Goal: Information Seeking & Learning: Learn about a topic

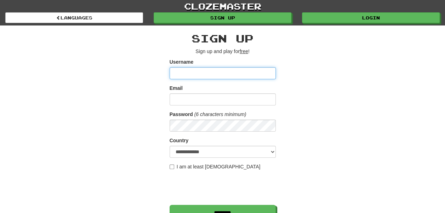
type input "******"
click at [110, 81] on div "**********" at bounding box center [223, 148] width 414 height 247
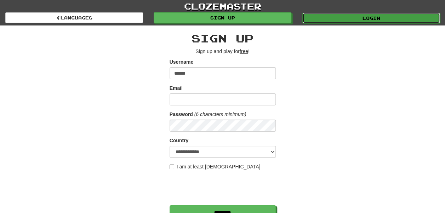
click at [383, 20] on link "Login" at bounding box center [371, 18] width 138 height 11
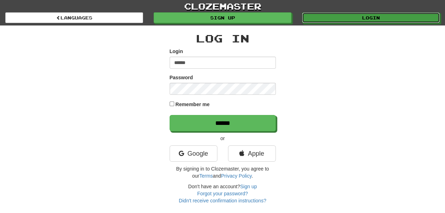
click at [383, 20] on link "Login" at bounding box center [371, 17] width 138 height 11
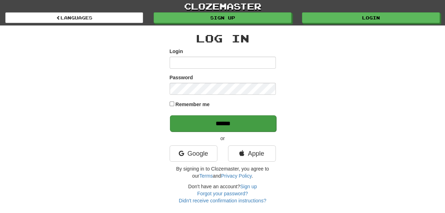
type input "******"
click at [222, 125] on input "******" at bounding box center [223, 123] width 106 height 16
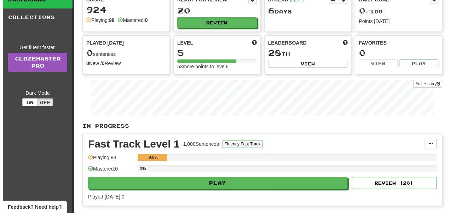
scroll to position [45, 0]
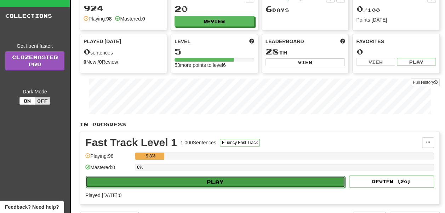
click at [220, 178] on button "Play" at bounding box center [216, 182] width 260 height 12
select select "**"
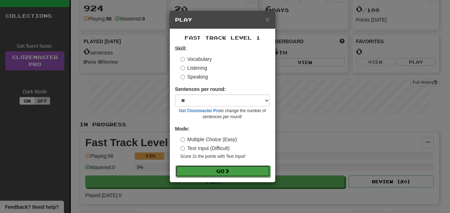
click at [227, 170] on span at bounding box center [227, 171] width 5 height 5
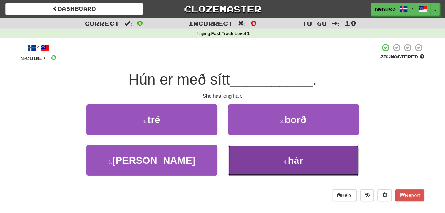
click at [287, 159] on button "4 . hár" at bounding box center [293, 160] width 131 height 31
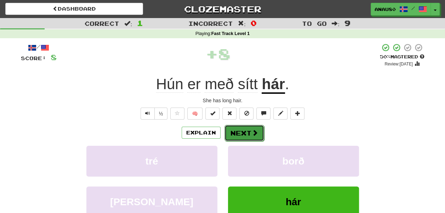
click at [247, 135] on button "Next" at bounding box center [244, 133] width 40 height 16
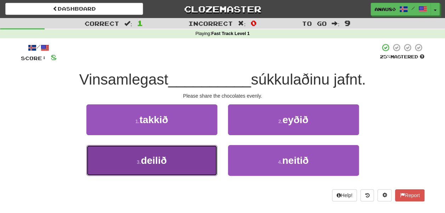
click at [183, 156] on button "3 . deilið" at bounding box center [151, 160] width 131 height 31
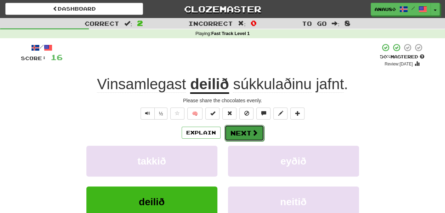
click at [247, 130] on button "Next" at bounding box center [244, 133] width 40 height 16
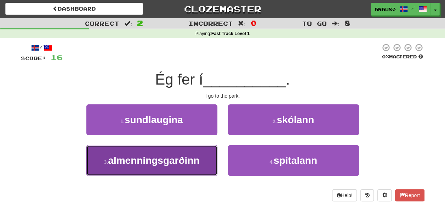
click at [198, 156] on span "almenningsgarðinn" at bounding box center [153, 160] width 91 height 11
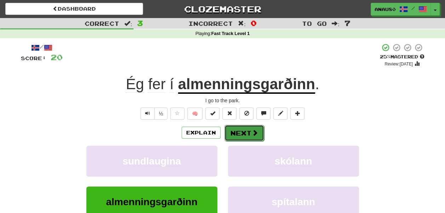
click at [240, 132] on button "Next" at bounding box center [244, 133] width 40 height 16
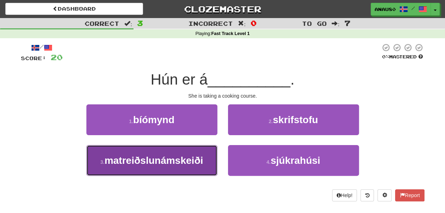
click at [196, 157] on span "matreiðslunámskeiði" at bounding box center [153, 160] width 99 height 11
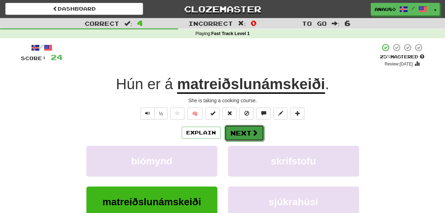
click at [239, 133] on button "Next" at bounding box center [244, 133] width 40 height 16
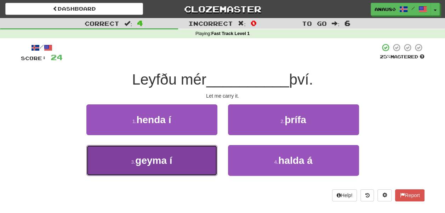
click at [186, 157] on button "3 . geyma í" at bounding box center [151, 160] width 131 height 31
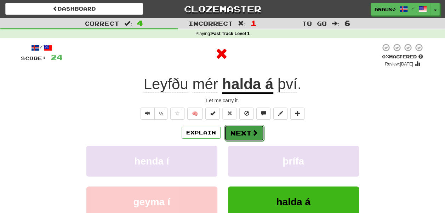
click at [244, 132] on button "Next" at bounding box center [244, 133] width 40 height 16
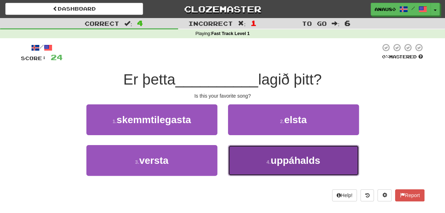
click at [257, 156] on button "4 . uppáhalds" at bounding box center [293, 160] width 131 height 31
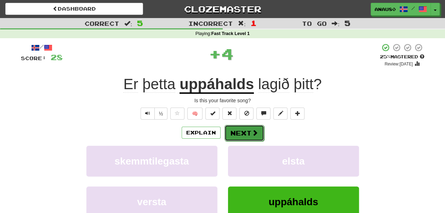
click at [239, 131] on button "Next" at bounding box center [244, 133] width 40 height 16
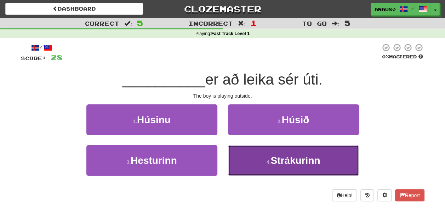
click at [247, 155] on button "4 . Strákurinn" at bounding box center [293, 160] width 131 height 31
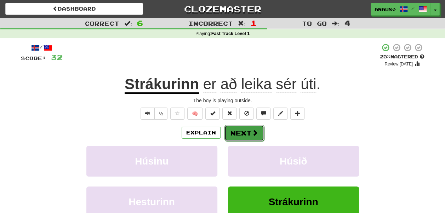
click at [243, 135] on button "Next" at bounding box center [244, 133] width 40 height 16
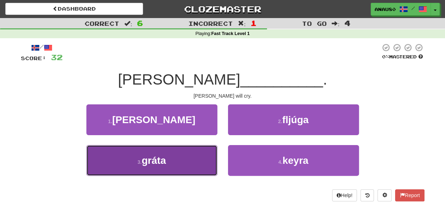
click at [201, 156] on button "3 . gráta" at bounding box center [151, 160] width 131 height 31
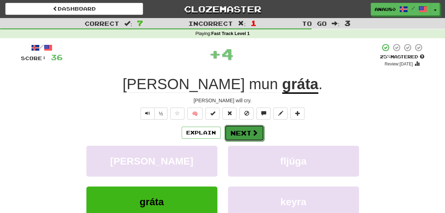
click at [238, 130] on button "Next" at bounding box center [244, 133] width 40 height 16
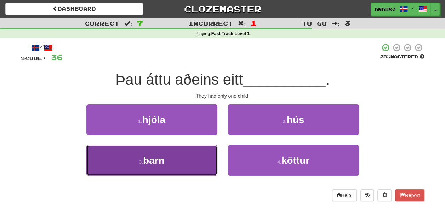
click at [187, 160] on button "3 . barn" at bounding box center [151, 160] width 131 height 31
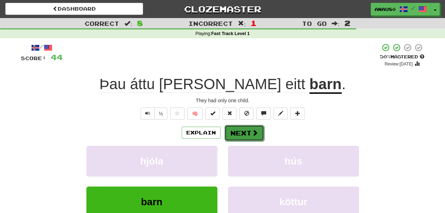
click at [242, 128] on button "Next" at bounding box center [244, 133] width 40 height 16
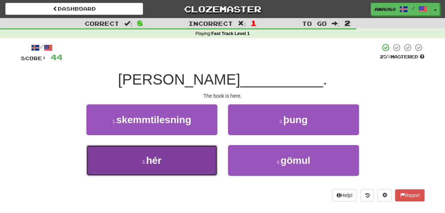
click at [193, 159] on button "3 . hér" at bounding box center [151, 160] width 131 height 31
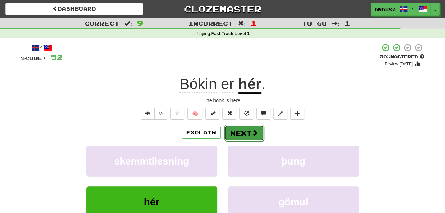
click at [244, 135] on button "Next" at bounding box center [244, 133] width 40 height 16
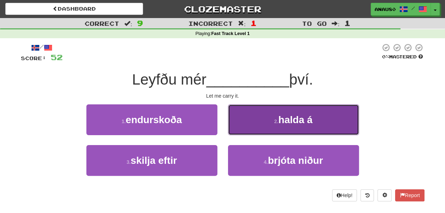
click at [257, 128] on button "2 . halda á" at bounding box center [293, 119] width 131 height 31
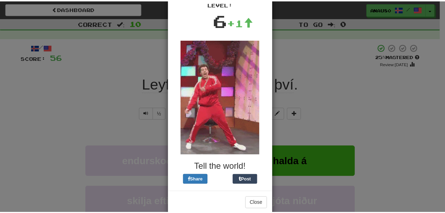
scroll to position [51, 0]
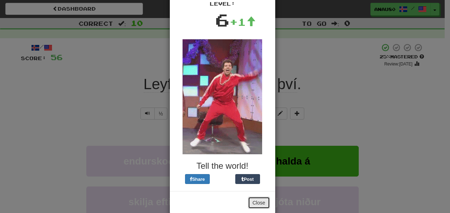
click at [255, 203] on button "Close" at bounding box center [259, 203] width 22 height 12
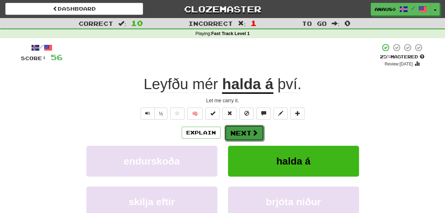
click at [243, 133] on button "Next" at bounding box center [244, 133] width 40 height 16
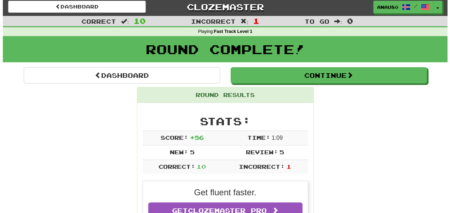
scroll to position [0, 0]
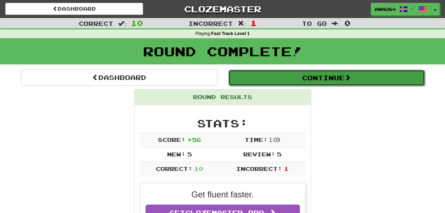
click at [334, 79] on button "Continue" at bounding box center [326, 78] width 196 height 16
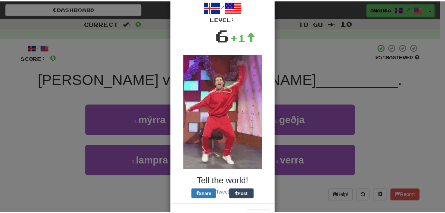
scroll to position [61, 0]
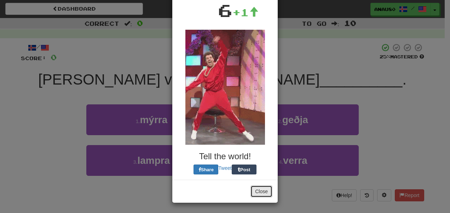
click at [258, 192] on button "Close" at bounding box center [262, 192] width 22 height 12
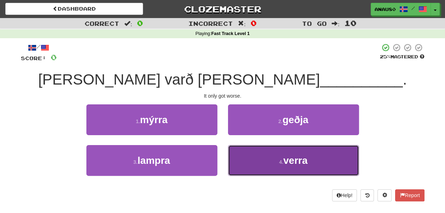
click at [259, 165] on button "4 . verra" at bounding box center [293, 160] width 131 height 31
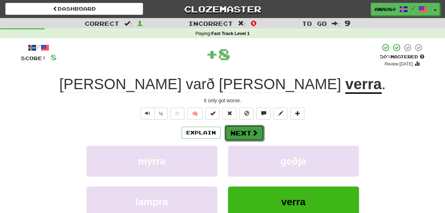
click at [241, 135] on button "Next" at bounding box center [244, 133] width 40 height 16
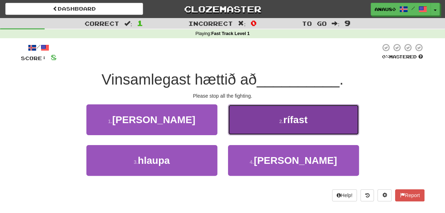
click at [253, 125] on button "2 . rífast" at bounding box center [293, 119] width 131 height 31
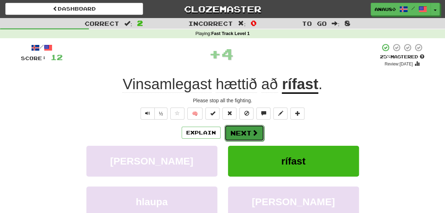
click at [249, 131] on button "Next" at bounding box center [244, 133] width 40 height 16
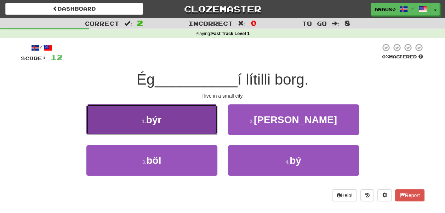
click at [204, 129] on button "1 . býr" at bounding box center [151, 119] width 131 height 31
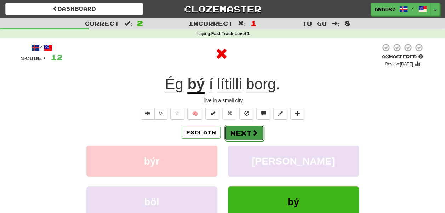
click at [239, 132] on button "Next" at bounding box center [244, 133] width 40 height 16
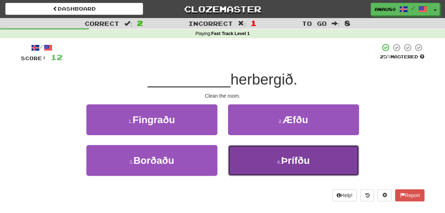
click at [257, 156] on button "4 . Þrífðu" at bounding box center [293, 160] width 131 height 31
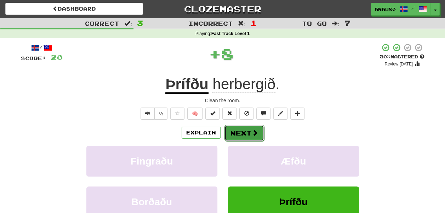
click at [246, 129] on button "Next" at bounding box center [244, 133] width 40 height 16
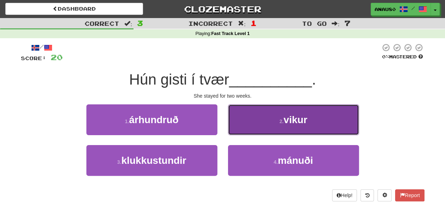
click at [252, 125] on button "2 . vikur" at bounding box center [293, 119] width 131 height 31
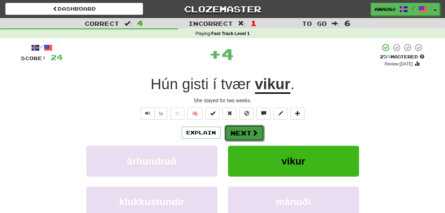
click at [250, 128] on button "Next" at bounding box center [244, 133] width 40 height 16
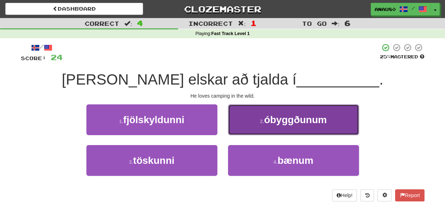
click at [249, 121] on button "2 . óbyggðunum" at bounding box center [293, 119] width 131 height 31
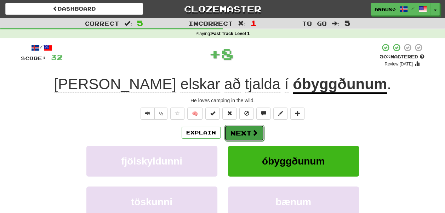
click at [244, 130] on button "Next" at bounding box center [244, 133] width 40 height 16
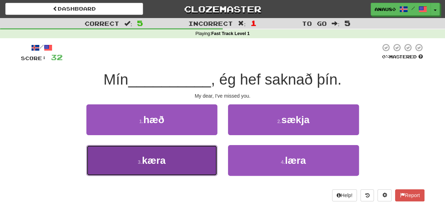
click at [187, 160] on button "3 . kæra" at bounding box center [151, 160] width 131 height 31
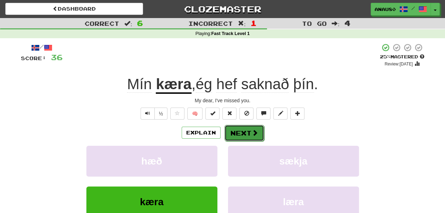
click at [240, 132] on button "Next" at bounding box center [244, 133] width 40 height 16
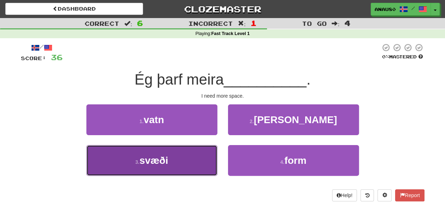
click at [181, 159] on button "3 . svæði" at bounding box center [151, 160] width 131 height 31
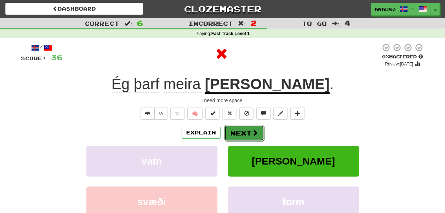
click at [241, 134] on button "Next" at bounding box center [244, 133] width 40 height 16
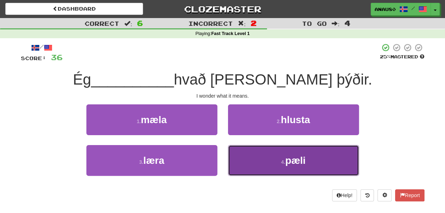
click at [257, 159] on button "4 . pæli" at bounding box center [293, 160] width 131 height 31
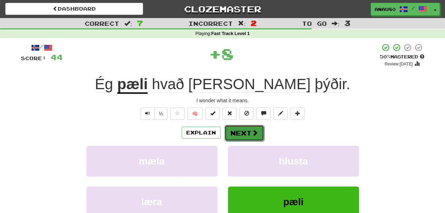
click at [238, 129] on button "Next" at bounding box center [244, 133] width 40 height 16
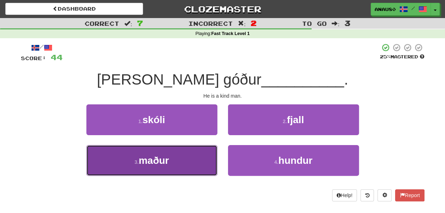
click at [186, 156] on button "3 . maður" at bounding box center [151, 160] width 131 height 31
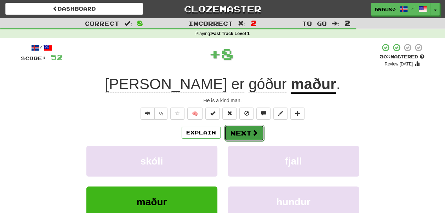
click at [240, 131] on button "Next" at bounding box center [244, 133] width 40 height 16
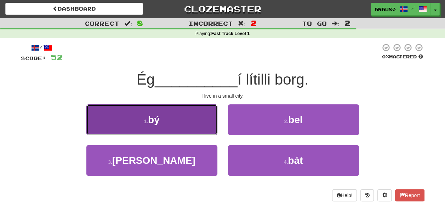
click at [181, 134] on button "1 . bý" at bounding box center [151, 119] width 131 height 31
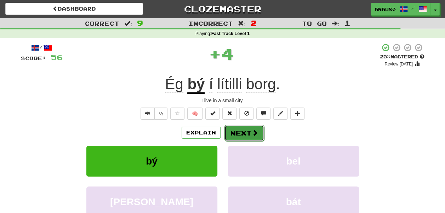
click at [240, 130] on button "Next" at bounding box center [244, 133] width 40 height 16
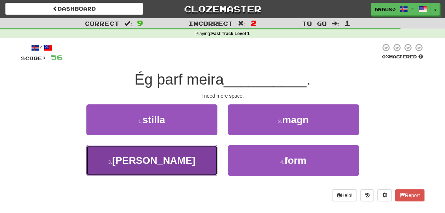
click at [180, 161] on button "3 . pláss" at bounding box center [151, 160] width 131 height 31
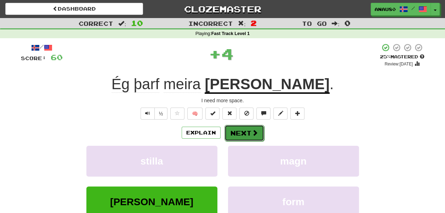
click at [240, 132] on button "Next" at bounding box center [244, 133] width 40 height 16
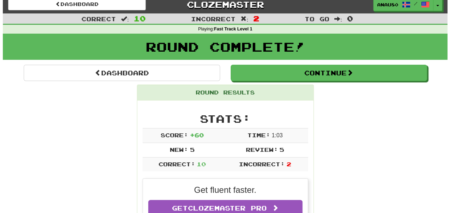
scroll to position [4, 0]
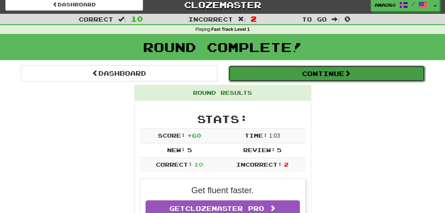
click at [333, 77] on button "Continue" at bounding box center [326, 73] width 196 height 16
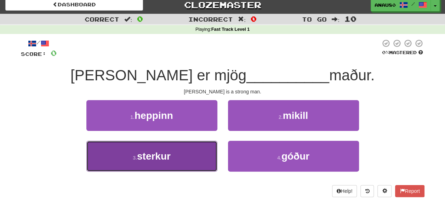
click at [184, 150] on button "3 . sterkur" at bounding box center [151, 156] width 131 height 31
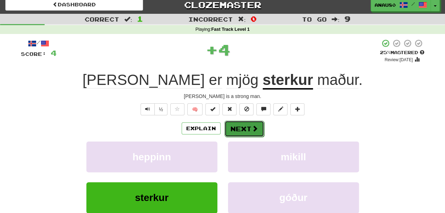
click at [245, 125] on button "Next" at bounding box center [244, 129] width 40 height 16
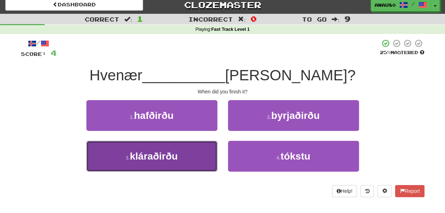
click at [177, 163] on button "3 . kláraðirðu" at bounding box center [151, 156] width 131 height 31
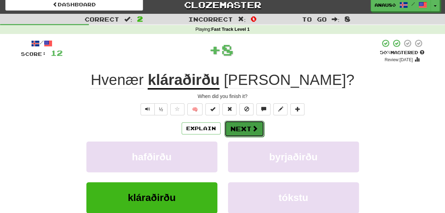
click at [244, 126] on button "Next" at bounding box center [244, 129] width 40 height 16
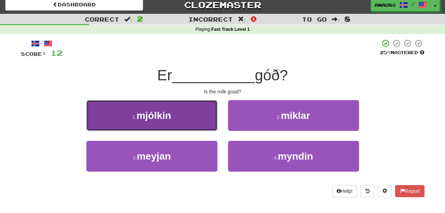
click at [193, 118] on button "1 . mjólkin" at bounding box center [151, 115] width 131 height 31
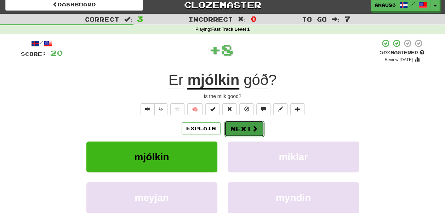
click at [244, 129] on button "Next" at bounding box center [244, 129] width 40 height 16
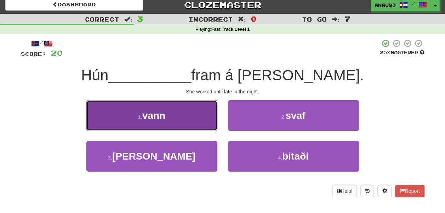
click at [189, 119] on button "1 . vann" at bounding box center [151, 115] width 131 height 31
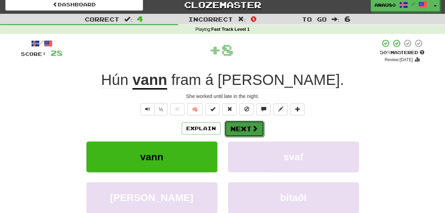
click at [238, 126] on button "Next" at bounding box center [244, 129] width 40 height 16
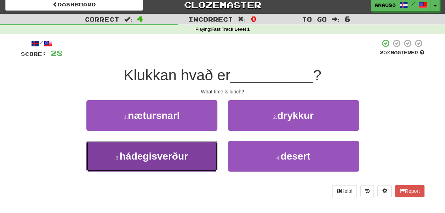
click at [196, 152] on button "3 . hádegisverður" at bounding box center [151, 156] width 131 height 31
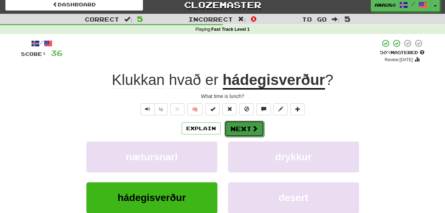
click at [238, 129] on button "Next" at bounding box center [244, 129] width 40 height 16
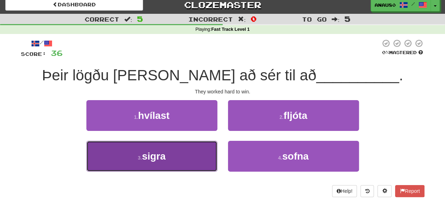
click at [189, 149] on button "3 . sigra" at bounding box center [151, 156] width 131 height 31
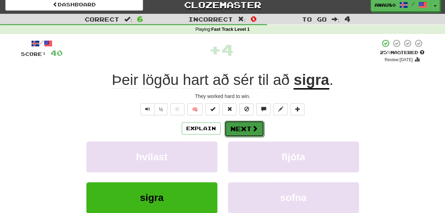
click at [247, 128] on button "Next" at bounding box center [244, 129] width 40 height 16
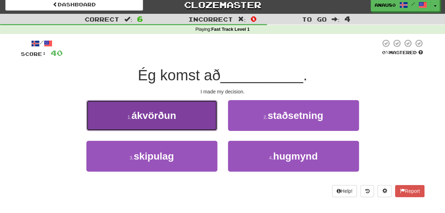
click at [193, 120] on button "1 . ákvörðun" at bounding box center [151, 115] width 131 height 31
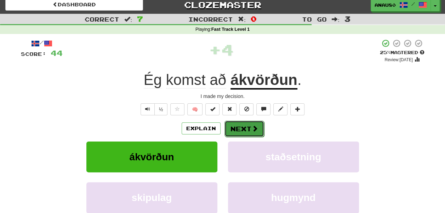
click at [241, 130] on button "Next" at bounding box center [244, 129] width 40 height 16
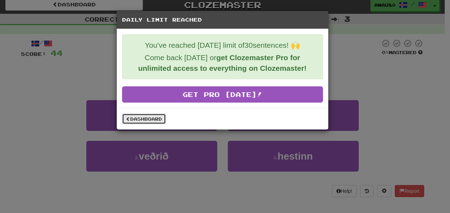
click at [155, 118] on link "Dashboard" at bounding box center [144, 119] width 44 height 11
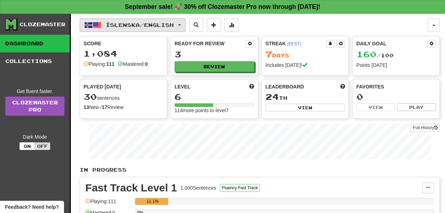
click at [174, 24] on span "Íslenska / English" at bounding box center [140, 25] width 68 height 6
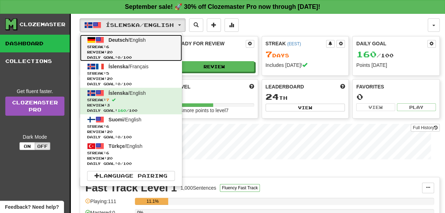
click at [156, 38] on link "Deutsch / English Streak: 6 Review: 20 Daily Goal: 0 / 100" at bounding box center [131, 48] width 102 height 27
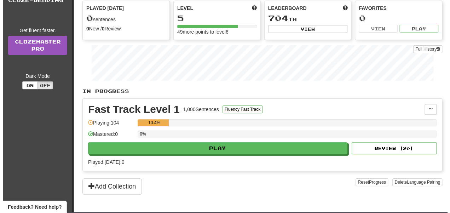
scroll to position [81, 0]
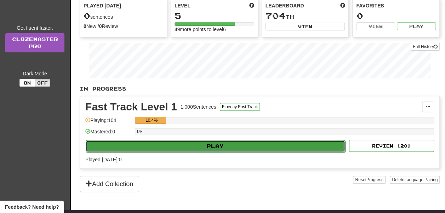
click at [203, 144] on button "Play" at bounding box center [216, 146] width 260 height 12
select select "**"
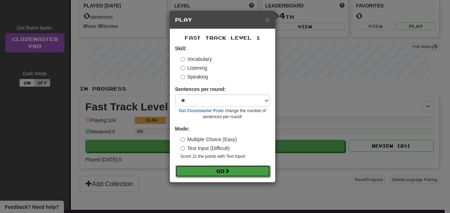
click at [216, 170] on button "Go" at bounding box center [223, 171] width 95 height 12
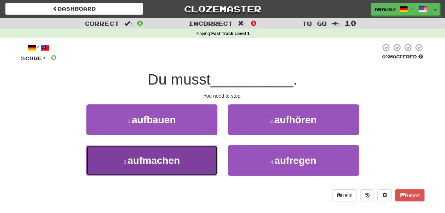
click at [192, 157] on button "3 . aufmachen" at bounding box center [151, 160] width 131 height 31
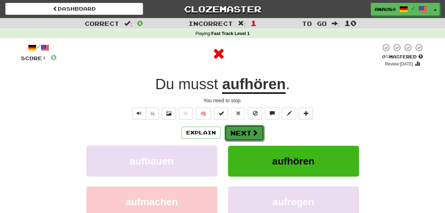
click at [237, 132] on button "Next" at bounding box center [244, 133] width 40 height 16
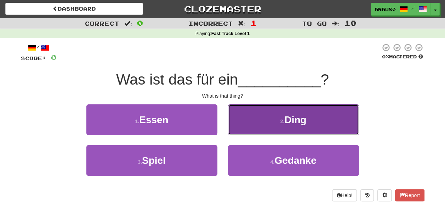
click at [267, 118] on button "2 . Ding" at bounding box center [293, 119] width 131 height 31
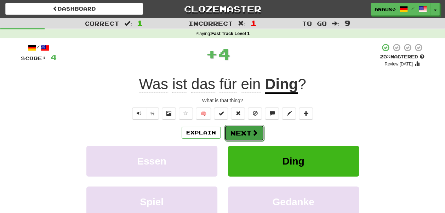
click at [243, 130] on button "Next" at bounding box center [244, 133] width 40 height 16
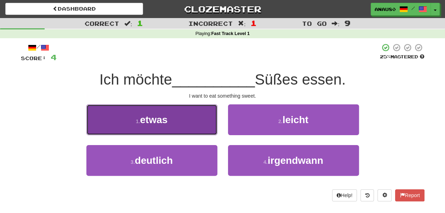
click at [197, 125] on button "1 . etwas" at bounding box center [151, 119] width 131 height 31
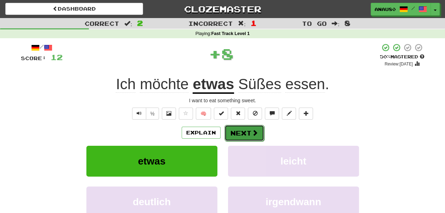
click at [246, 131] on button "Next" at bounding box center [244, 133] width 40 height 16
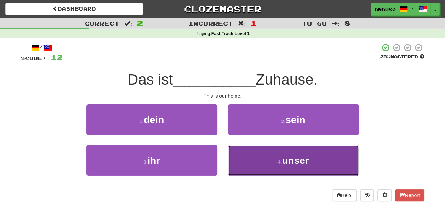
click at [251, 168] on button "4 . unser" at bounding box center [293, 160] width 131 height 31
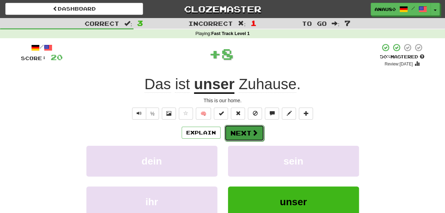
click at [246, 131] on button "Next" at bounding box center [244, 133] width 40 height 16
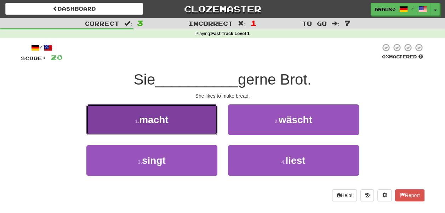
click at [195, 125] on button "1 . macht" at bounding box center [151, 119] width 131 height 31
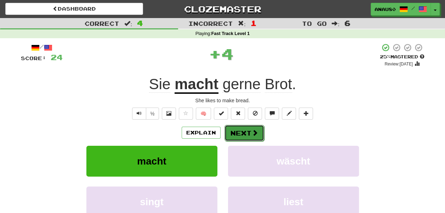
click at [245, 130] on button "Next" at bounding box center [244, 133] width 40 height 16
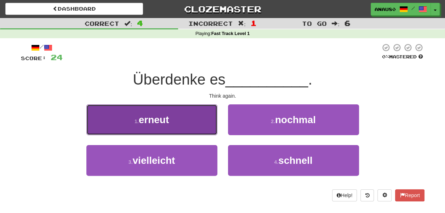
click at [198, 121] on button "1 . erneut" at bounding box center [151, 119] width 131 height 31
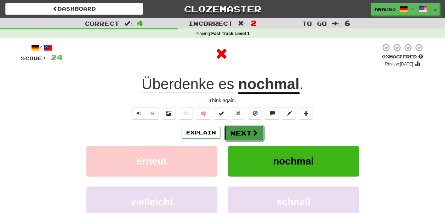
click at [237, 131] on button "Next" at bounding box center [244, 133] width 40 height 16
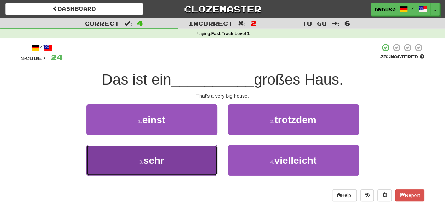
click at [186, 152] on button "3 . sehr" at bounding box center [151, 160] width 131 height 31
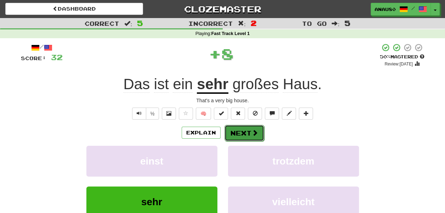
click at [239, 132] on button "Next" at bounding box center [244, 133] width 40 height 16
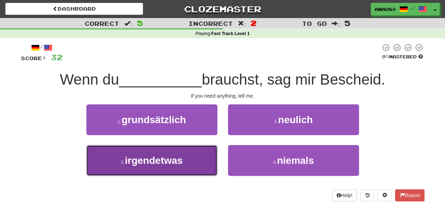
click at [199, 154] on button "3 . irgendetwas" at bounding box center [151, 160] width 131 height 31
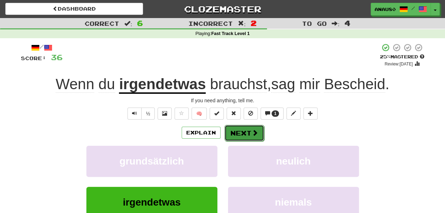
click at [240, 133] on button "Next" at bounding box center [244, 133] width 40 height 16
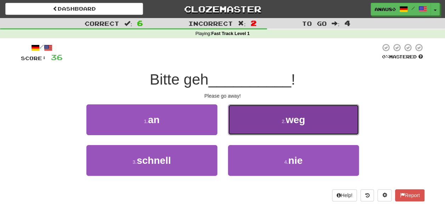
click at [247, 127] on button "2 . weg" at bounding box center [293, 119] width 131 height 31
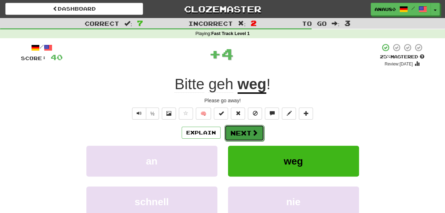
click at [244, 127] on button "Next" at bounding box center [244, 133] width 40 height 16
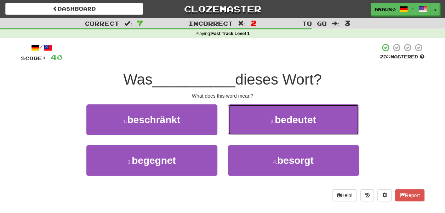
click at [244, 127] on button "2 . bedeutet" at bounding box center [293, 119] width 131 height 31
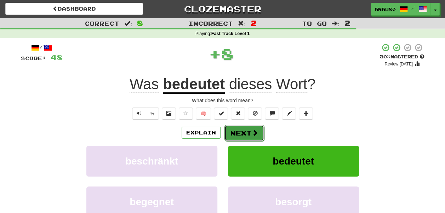
click at [241, 130] on button "Next" at bounding box center [244, 133] width 40 height 16
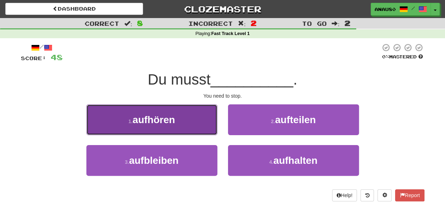
click at [203, 123] on button "1 . aufhören" at bounding box center [151, 119] width 131 height 31
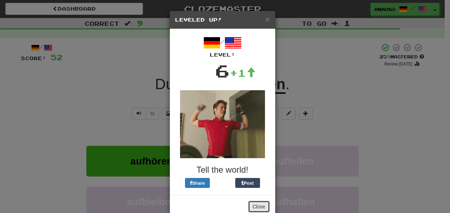
click at [255, 207] on button "Close" at bounding box center [259, 207] width 22 height 12
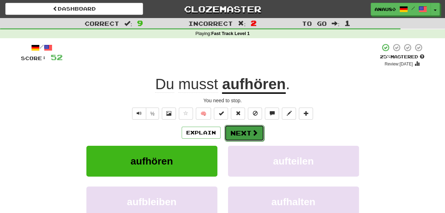
click at [247, 132] on button "Next" at bounding box center [244, 133] width 40 height 16
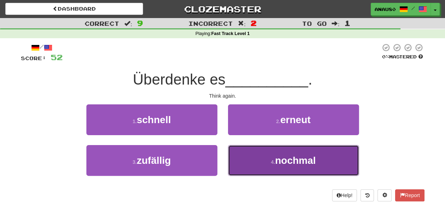
click at [248, 158] on button "4 . nochmal" at bounding box center [293, 160] width 131 height 31
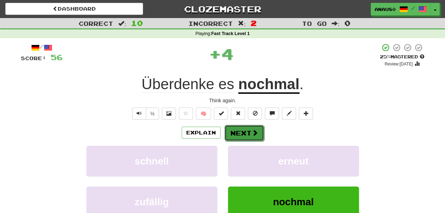
click at [243, 133] on button "Next" at bounding box center [244, 133] width 40 height 16
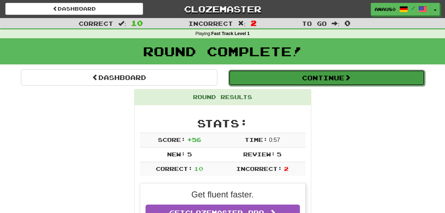
click at [340, 79] on button "Continue" at bounding box center [326, 78] width 196 height 16
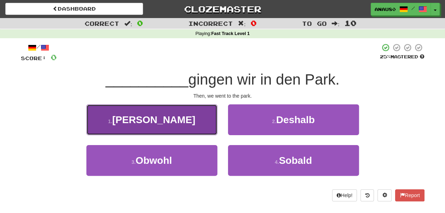
click at [198, 115] on button "1 . Dann" at bounding box center [151, 119] width 131 height 31
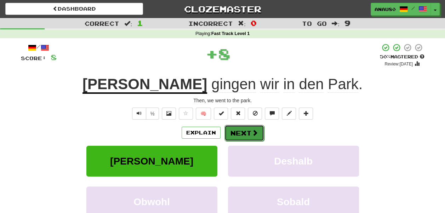
click at [250, 128] on button "Next" at bounding box center [244, 133] width 40 height 16
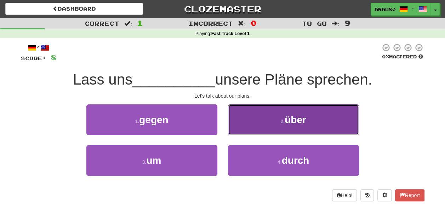
click at [254, 125] on button "2 . über" at bounding box center [293, 119] width 131 height 31
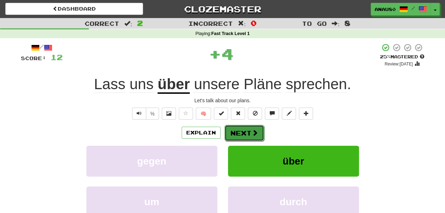
click at [244, 132] on button "Next" at bounding box center [244, 133] width 40 height 16
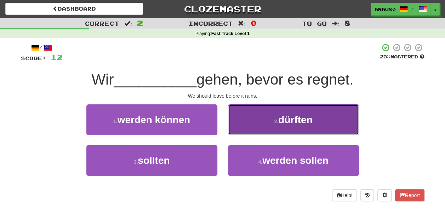
click at [256, 126] on button "2 . dürften" at bounding box center [293, 119] width 131 height 31
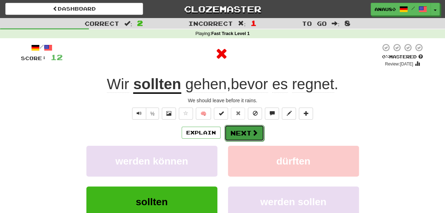
click at [250, 129] on button "Next" at bounding box center [244, 133] width 40 height 16
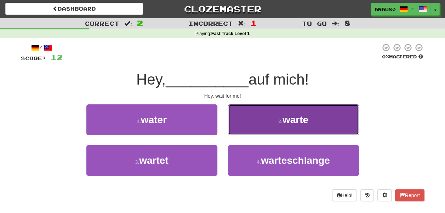
click at [250, 125] on button "2 . warte" at bounding box center [293, 119] width 131 height 31
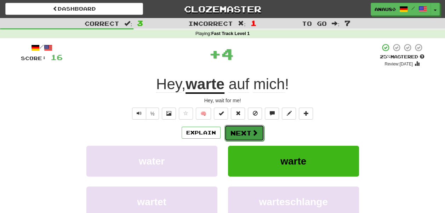
click at [243, 132] on button "Next" at bounding box center [244, 133] width 40 height 16
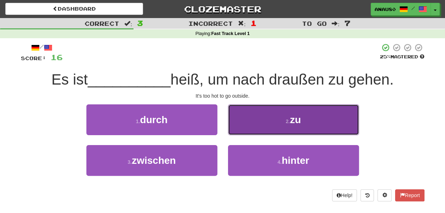
click at [260, 128] on button "2 . zu" at bounding box center [293, 119] width 131 height 31
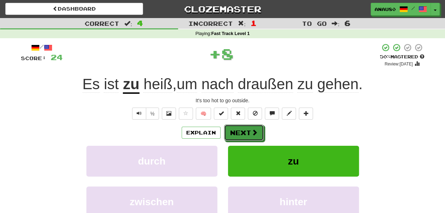
click at [260, 128] on button "Next" at bounding box center [244, 133] width 40 height 16
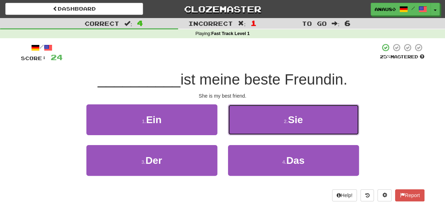
click at [260, 128] on button "2 . Sie" at bounding box center [293, 119] width 131 height 31
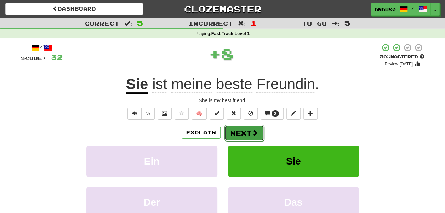
click at [247, 130] on button "Next" at bounding box center [244, 133] width 40 height 16
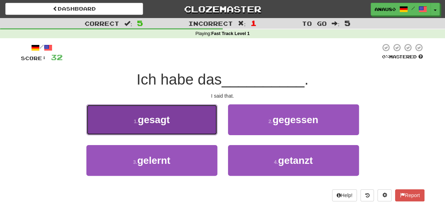
click at [186, 120] on button "1 . gesagt" at bounding box center [151, 119] width 131 height 31
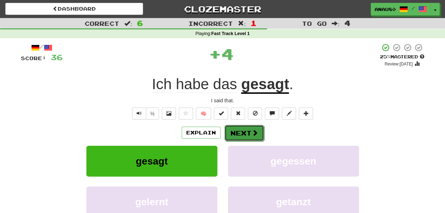
click at [240, 132] on button "Next" at bounding box center [244, 133] width 40 height 16
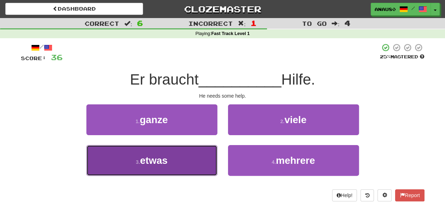
click at [188, 156] on button "3 . etwas" at bounding box center [151, 160] width 131 height 31
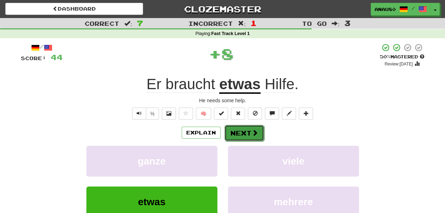
click at [246, 135] on button "Next" at bounding box center [244, 133] width 40 height 16
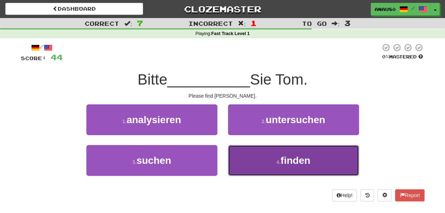
click at [250, 157] on button "4 . finden" at bounding box center [293, 160] width 131 height 31
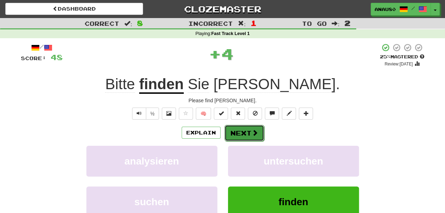
click at [248, 129] on button "Next" at bounding box center [244, 133] width 40 height 16
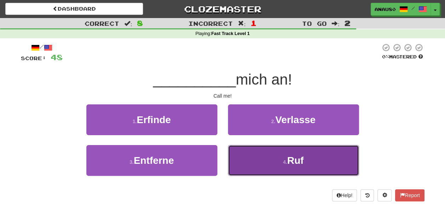
click at [255, 156] on button "4 . Ruf" at bounding box center [293, 160] width 131 height 31
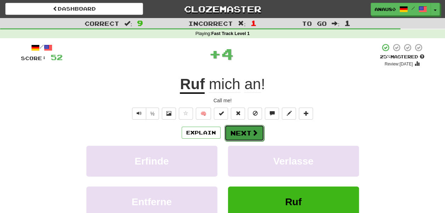
click at [247, 132] on button "Next" at bounding box center [244, 133] width 40 height 16
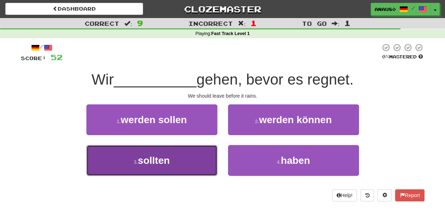
click at [180, 158] on button "3 . sollten" at bounding box center [151, 160] width 131 height 31
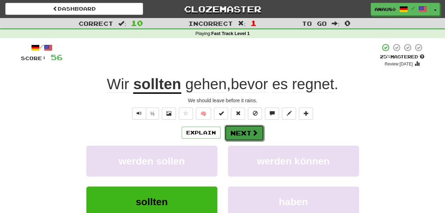
click at [235, 137] on button "Next" at bounding box center [244, 133] width 40 height 16
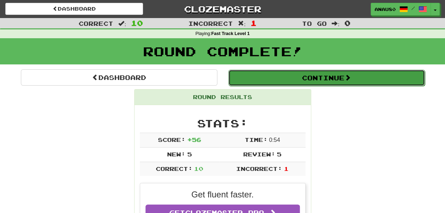
click at [338, 76] on button "Continue" at bounding box center [326, 78] width 196 height 16
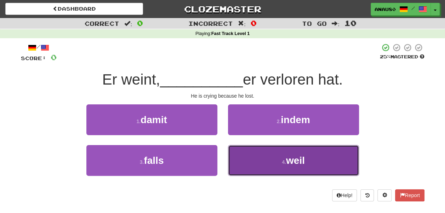
click at [251, 155] on button "4 . weil" at bounding box center [293, 160] width 131 height 31
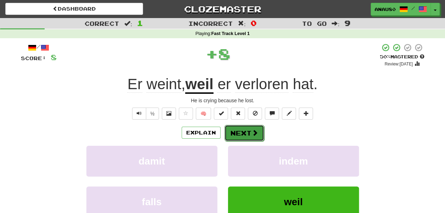
click at [243, 131] on button "Next" at bounding box center [244, 133] width 40 height 16
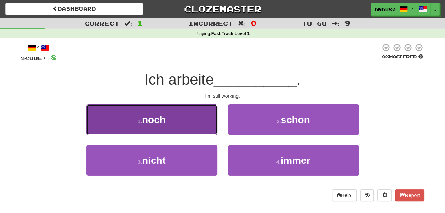
click at [195, 129] on button "1 . noch" at bounding box center [151, 119] width 131 height 31
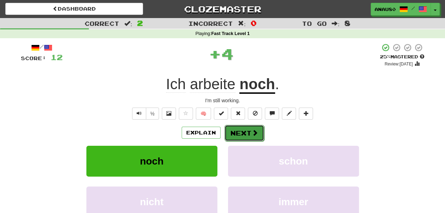
click at [246, 128] on button "Next" at bounding box center [244, 133] width 40 height 16
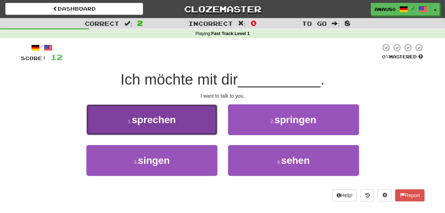
click at [193, 124] on button "1 . sprechen" at bounding box center [151, 119] width 131 height 31
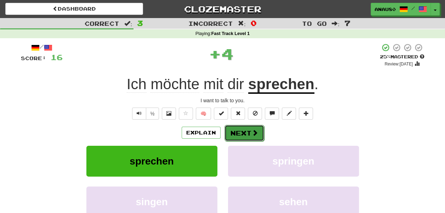
click at [240, 131] on button "Next" at bounding box center [244, 133] width 40 height 16
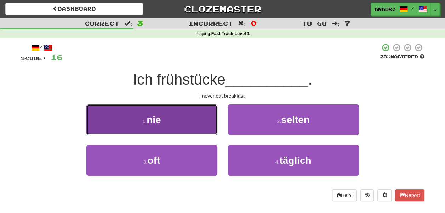
click at [190, 126] on button "1 . nie" at bounding box center [151, 119] width 131 height 31
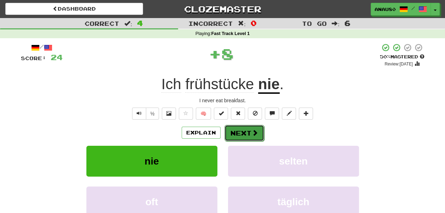
click at [237, 127] on button "Next" at bounding box center [244, 133] width 40 height 16
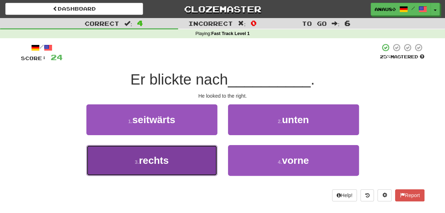
click at [186, 155] on button "3 . rechts" at bounding box center [151, 160] width 131 height 31
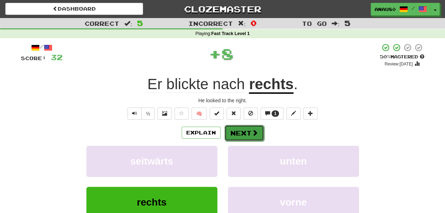
click at [241, 131] on button "Next" at bounding box center [244, 133] width 40 height 16
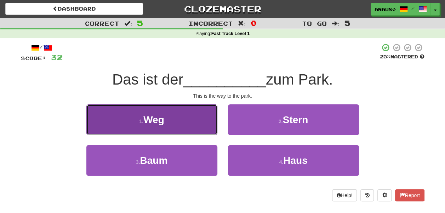
click at [184, 126] on button "1 . Weg" at bounding box center [151, 119] width 131 height 31
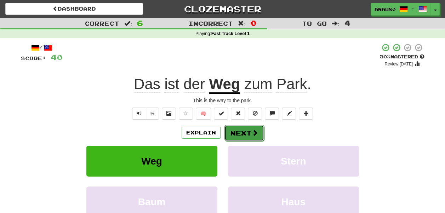
click at [244, 131] on button "Next" at bounding box center [244, 133] width 40 height 16
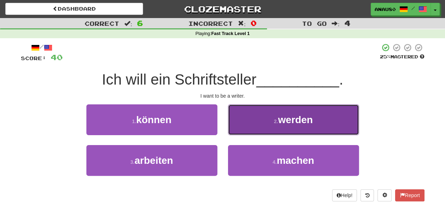
click at [260, 124] on button "2 . werden" at bounding box center [293, 119] width 131 height 31
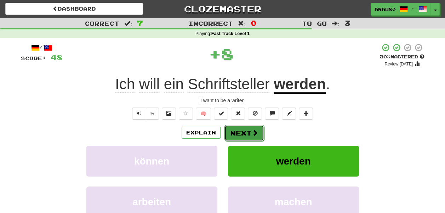
click at [243, 132] on button "Next" at bounding box center [244, 133] width 40 height 16
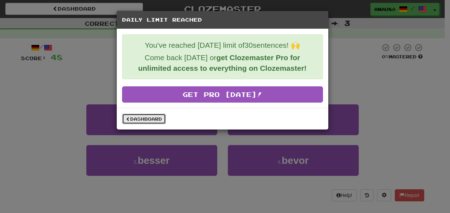
click at [153, 116] on link "Dashboard" at bounding box center [144, 119] width 44 height 11
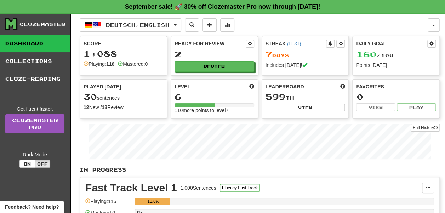
click at [165, 27] on button "Deutsch / English" at bounding box center [131, 24] width 102 height 13
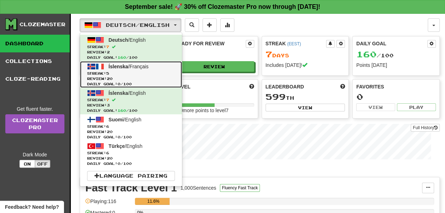
click at [149, 75] on span "Streak: 5" at bounding box center [131, 73] width 88 height 5
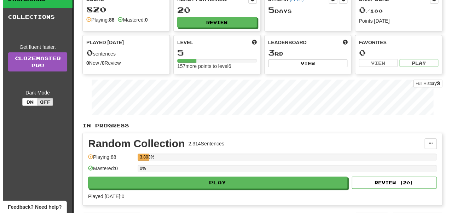
scroll to position [59, 0]
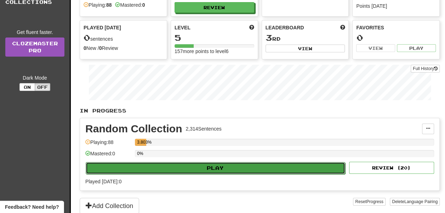
click at [219, 165] on button "Play" at bounding box center [216, 168] width 260 height 12
select select "**"
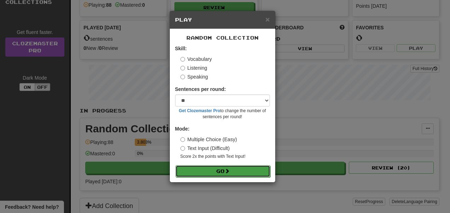
click at [224, 170] on button "Go" at bounding box center [223, 171] width 95 height 12
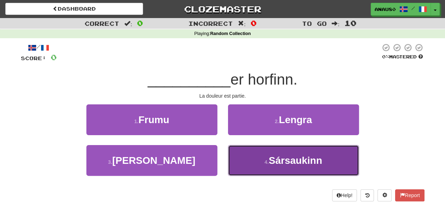
click at [248, 163] on button "4 . [GEOGRAPHIC_DATA]" at bounding box center [293, 160] width 131 height 31
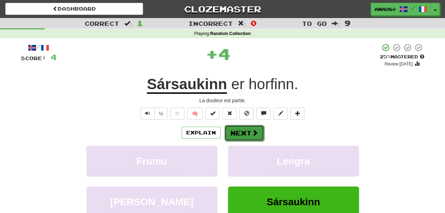
click at [238, 133] on button "Next" at bounding box center [244, 133] width 40 height 16
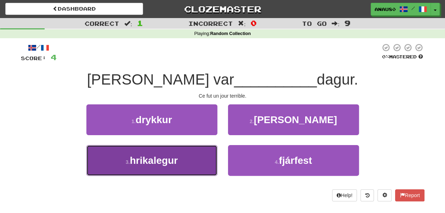
click at [192, 163] on button "3 . hrikalegur" at bounding box center [151, 160] width 131 height 31
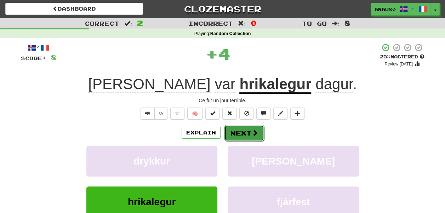
click at [249, 130] on button "Next" at bounding box center [244, 133] width 40 height 16
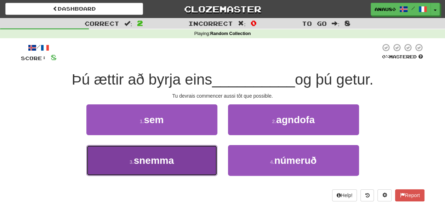
click at [189, 159] on button "3 . snemma" at bounding box center [151, 160] width 131 height 31
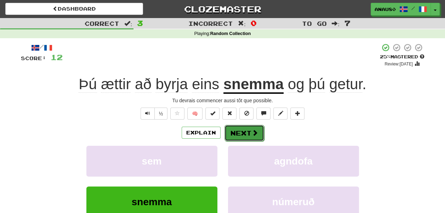
click at [250, 132] on button "Next" at bounding box center [244, 133] width 40 height 16
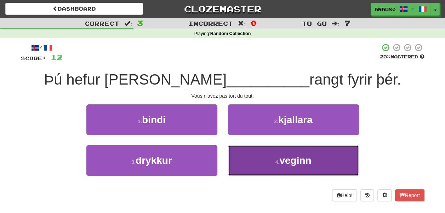
click at [263, 159] on button "4 . veginn" at bounding box center [293, 160] width 131 height 31
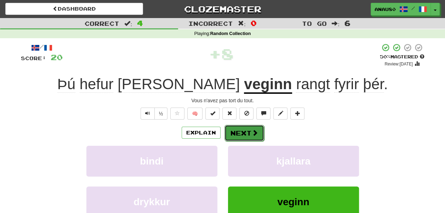
click at [242, 132] on button "Next" at bounding box center [244, 133] width 40 height 16
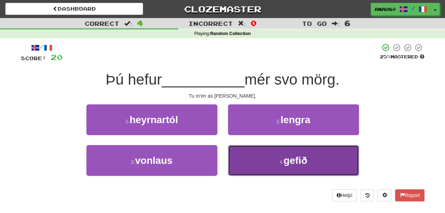
click at [251, 154] on button "4 . gefið" at bounding box center [293, 160] width 131 height 31
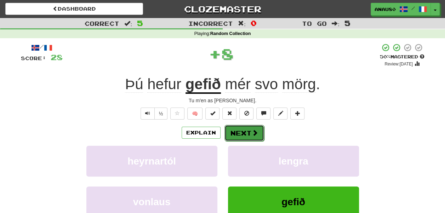
click at [242, 129] on button "Next" at bounding box center [244, 133] width 40 height 16
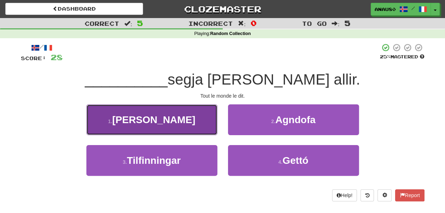
click at [181, 125] on button "1 . Það" at bounding box center [151, 119] width 131 height 31
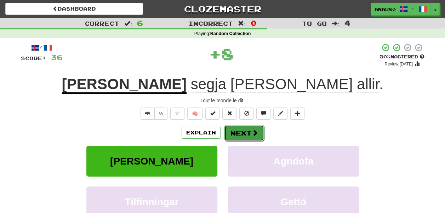
click at [245, 133] on button "Next" at bounding box center [244, 133] width 40 height 16
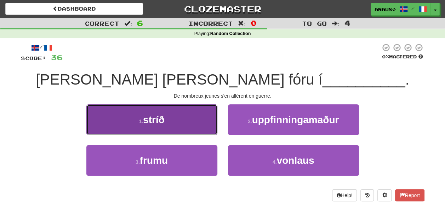
click at [178, 124] on button "1 . stríð" at bounding box center [151, 119] width 131 height 31
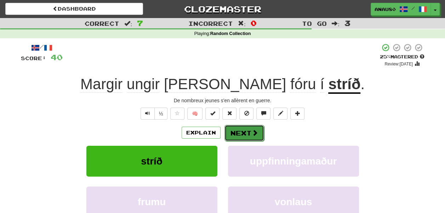
click at [239, 128] on button "Next" at bounding box center [244, 133] width 40 height 16
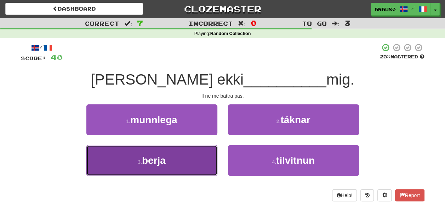
click at [186, 151] on button "3 . berja" at bounding box center [151, 160] width 131 height 31
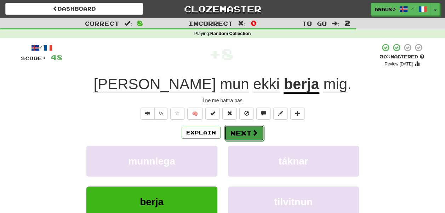
click at [239, 131] on button "Next" at bounding box center [244, 133] width 40 height 16
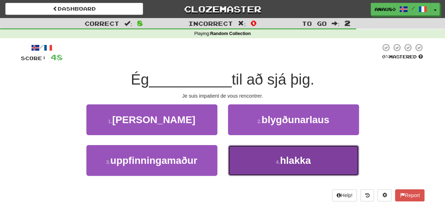
click at [255, 160] on button "4 . hlakka" at bounding box center [293, 160] width 131 height 31
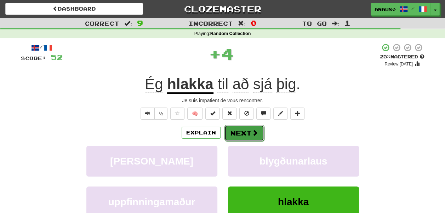
click at [244, 127] on button "Next" at bounding box center [244, 133] width 40 height 16
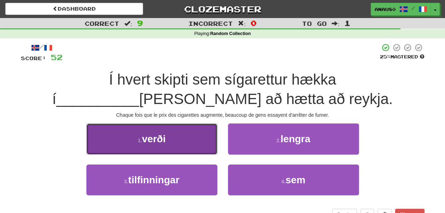
click at [192, 132] on button "1 . verði" at bounding box center [151, 139] width 131 height 31
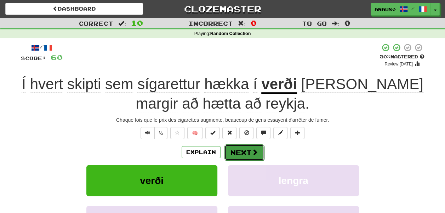
click at [244, 152] on button "Next" at bounding box center [244, 152] width 40 height 16
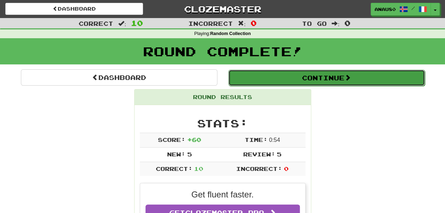
click at [334, 78] on button "Continue" at bounding box center [326, 78] width 196 height 16
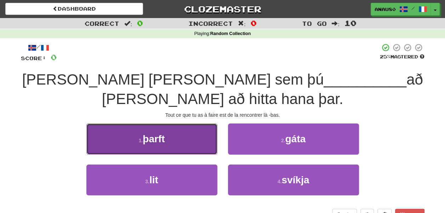
click at [184, 124] on button "1 . þarft" at bounding box center [151, 139] width 131 height 31
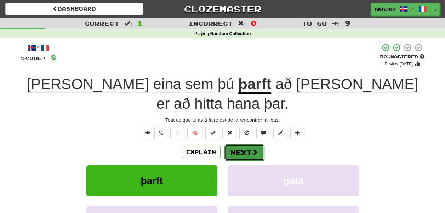
click at [245, 144] on button "Next" at bounding box center [244, 152] width 40 height 16
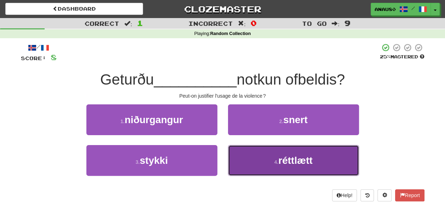
click at [253, 156] on button "4 . réttlætt" at bounding box center [293, 160] width 131 height 31
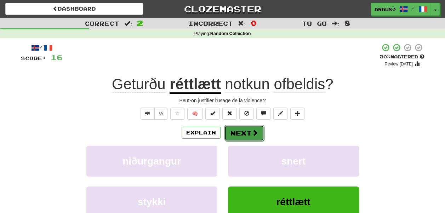
click at [248, 131] on button "Next" at bounding box center [244, 133] width 40 height 16
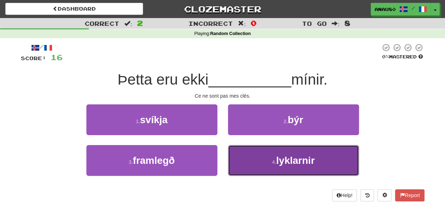
click at [256, 158] on button "4 . lyklarnir" at bounding box center [293, 160] width 131 height 31
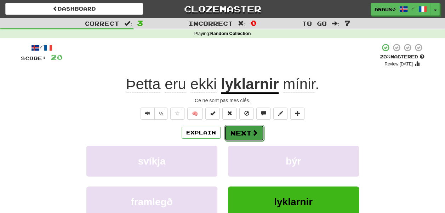
click at [249, 131] on button "Next" at bounding box center [244, 133] width 40 height 16
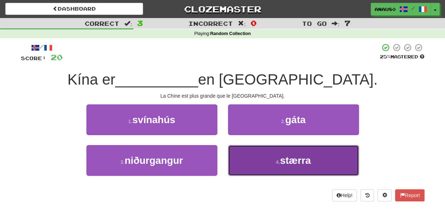
click at [257, 157] on button "4 . stærra" at bounding box center [293, 160] width 131 height 31
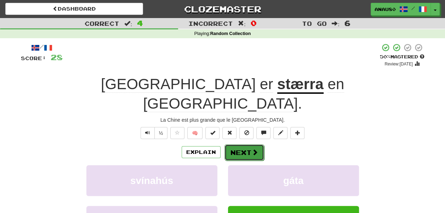
click at [244, 144] on button "Next" at bounding box center [244, 152] width 40 height 16
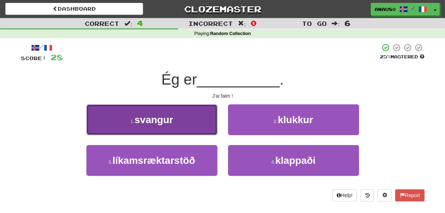
click at [188, 130] on button "1 . svangur" at bounding box center [151, 119] width 131 height 31
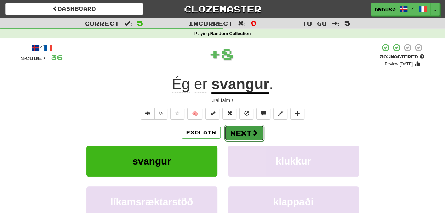
click at [244, 127] on button "Next" at bounding box center [244, 133] width 40 height 16
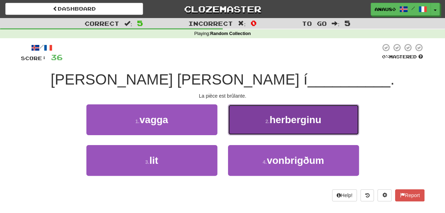
click at [252, 119] on button "2 . herberginu" at bounding box center [293, 119] width 131 height 31
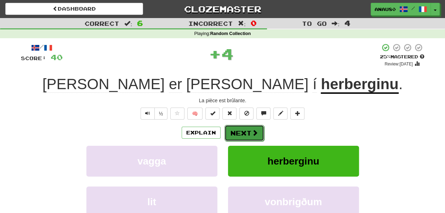
click at [237, 129] on button "Next" at bounding box center [244, 133] width 40 height 16
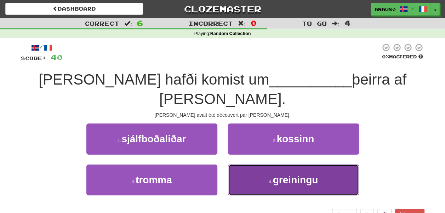
click at [258, 165] on button "4 . greiningu" at bounding box center [293, 180] width 131 height 31
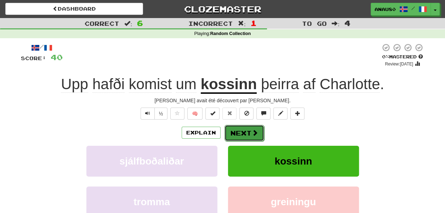
click at [240, 130] on button "Next" at bounding box center [244, 133] width 40 height 16
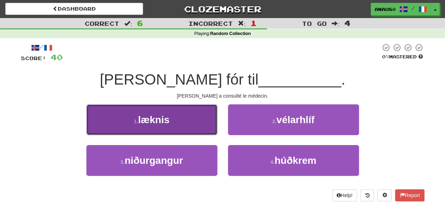
click at [178, 123] on button "1 . læknis" at bounding box center [151, 119] width 131 height 31
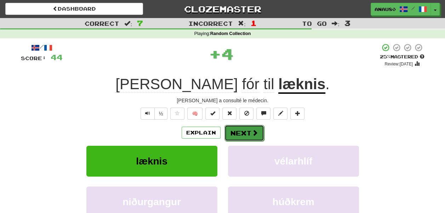
click at [237, 132] on button "Next" at bounding box center [244, 133] width 40 height 16
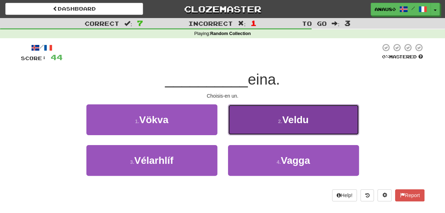
click at [251, 125] on button "2 . Veldu" at bounding box center [293, 119] width 131 height 31
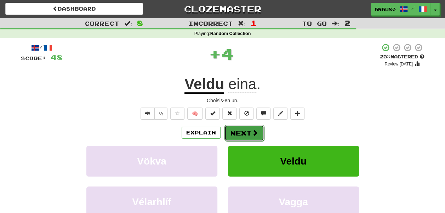
click at [237, 132] on button "Next" at bounding box center [244, 133] width 40 height 16
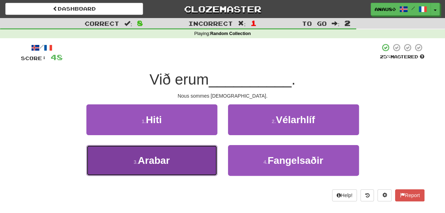
click at [193, 156] on button "3 . Arabar" at bounding box center [151, 160] width 131 height 31
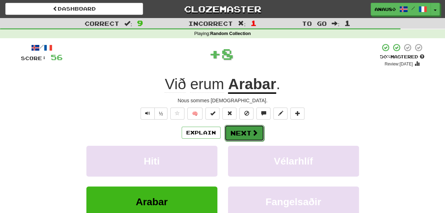
click at [244, 133] on button "Next" at bounding box center [244, 133] width 40 height 16
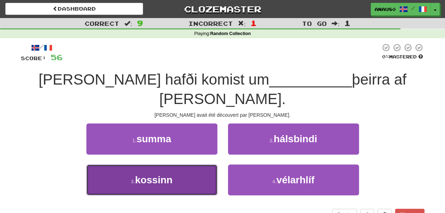
click at [184, 165] on button "3 . kossinn" at bounding box center [151, 180] width 131 height 31
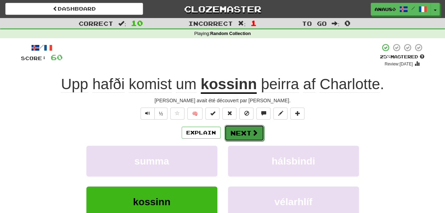
click at [240, 132] on button "Next" at bounding box center [244, 133] width 40 height 16
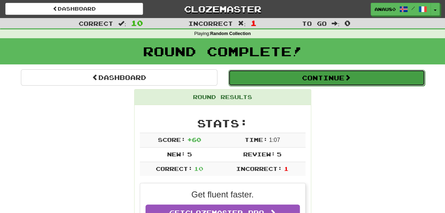
click at [325, 74] on button "Continue" at bounding box center [326, 78] width 196 height 16
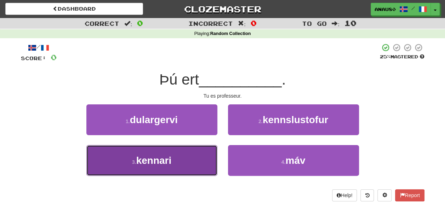
click at [191, 161] on button "3 . kennari" at bounding box center [151, 160] width 131 height 31
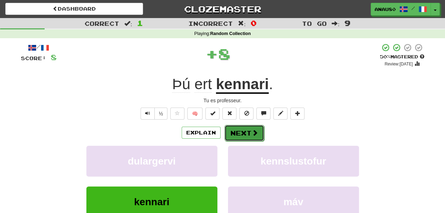
click at [255, 131] on span at bounding box center [255, 133] width 6 height 6
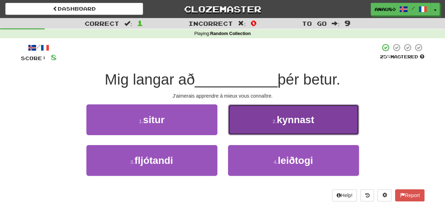
click at [262, 122] on button "2 . kynnast" at bounding box center [293, 119] width 131 height 31
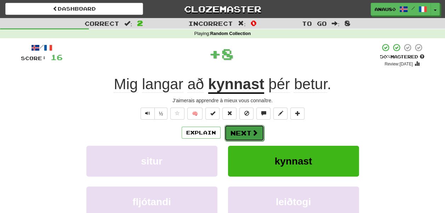
click at [240, 131] on button "Next" at bounding box center [244, 133] width 40 height 16
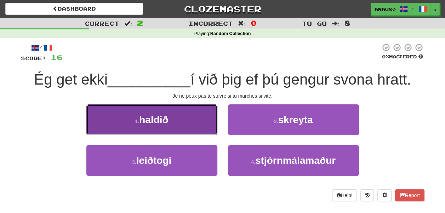
click at [203, 126] on button "1 . haldið" at bounding box center [151, 119] width 131 height 31
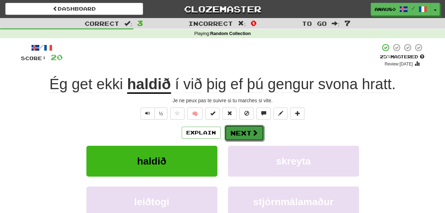
click at [244, 131] on button "Next" at bounding box center [244, 133] width 40 height 16
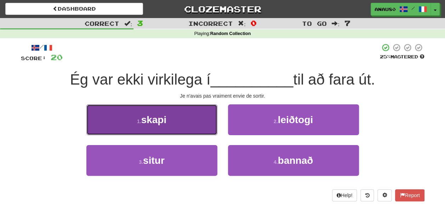
click at [181, 123] on button "1 . skapi" at bounding box center [151, 119] width 131 height 31
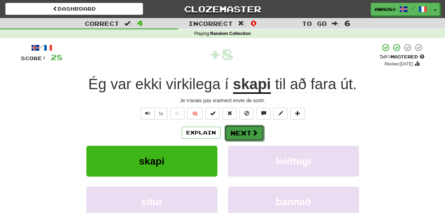
click at [249, 132] on button "Next" at bounding box center [244, 133] width 40 height 16
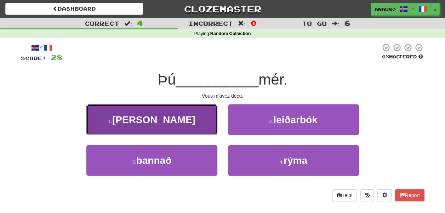
click at [180, 130] on button "1 . brást" at bounding box center [151, 119] width 131 height 31
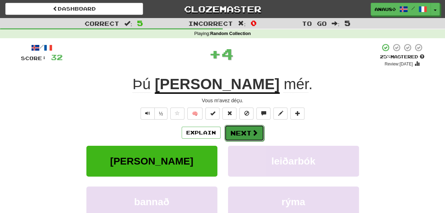
click at [243, 130] on button "Next" at bounding box center [244, 133] width 40 height 16
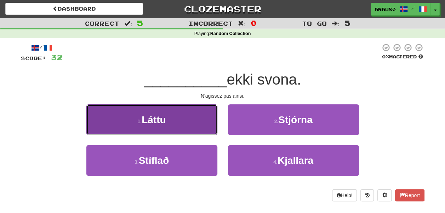
click at [186, 127] on button "1 . Láttu" at bounding box center [151, 119] width 131 height 31
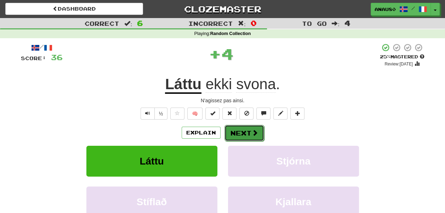
click at [236, 129] on button "Next" at bounding box center [244, 133] width 40 height 16
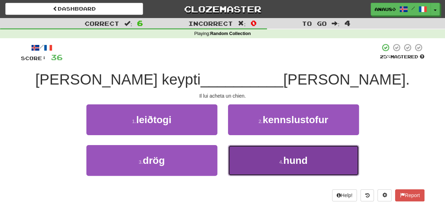
click at [251, 158] on button "4 . hund" at bounding box center [293, 160] width 131 height 31
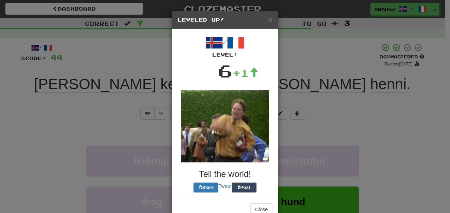
scroll to position [18, 0]
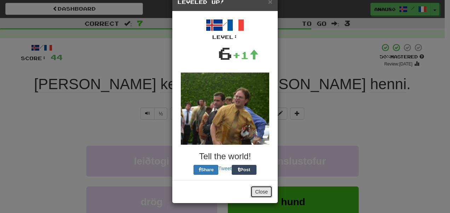
click at [259, 190] on button "Close" at bounding box center [262, 192] width 22 height 12
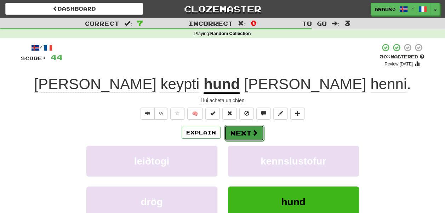
click at [248, 132] on button "Next" at bounding box center [244, 133] width 40 height 16
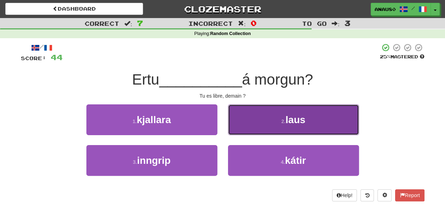
click at [254, 127] on button "2 . laus" at bounding box center [293, 119] width 131 height 31
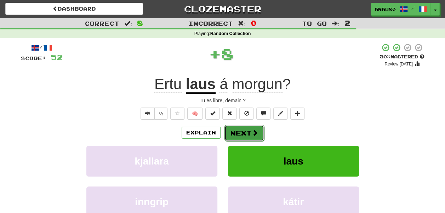
click at [247, 131] on button "Next" at bounding box center [244, 133] width 40 height 16
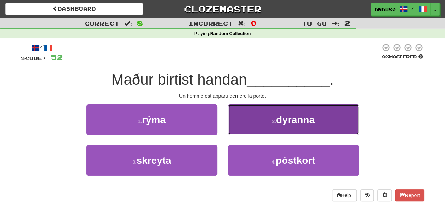
click at [254, 119] on button "2 . dyranna" at bounding box center [293, 119] width 131 height 31
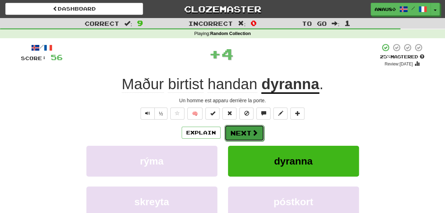
click at [246, 134] on button "Next" at bounding box center [244, 133] width 40 height 16
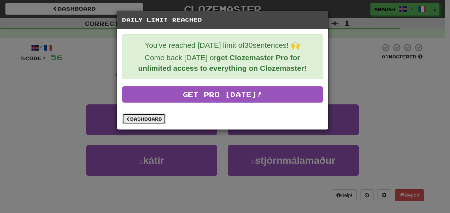
click at [149, 118] on link "Dashboard" at bounding box center [144, 119] width 44 height 11
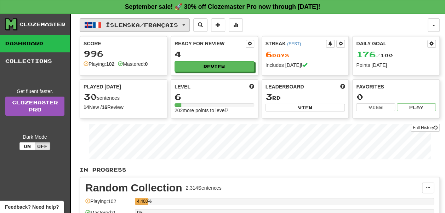
click at [134, 23] on span "Íslenska / Français" at bounding box center [142, 25] width 72 height 6
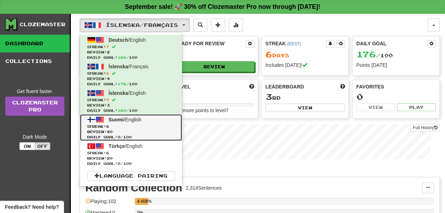
click at [141, 124] on span "Streak: 6" at bounding box center [131, 126] width 88 height 5
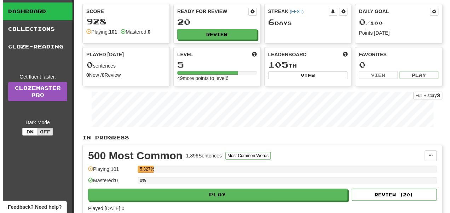
scroll to position [33, 0]
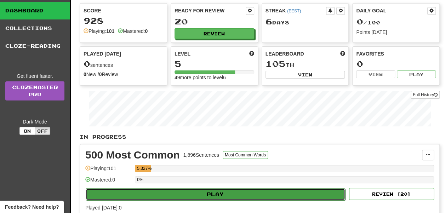
click at [200, 188] on button "Play" at bounding box center [216, 194] width 260 height 12
select select "**"
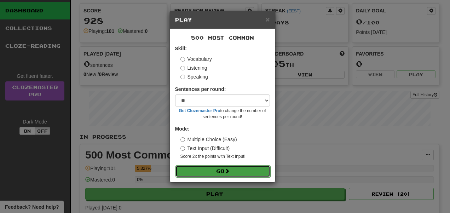
click at [209, 169] on button "Go" at bounding box center [223, 171] width 95 height 12
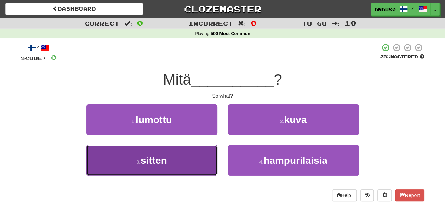
click at [188, 157] on button "3 . sitten" at bounding box center [151, 160] width 131 height 31
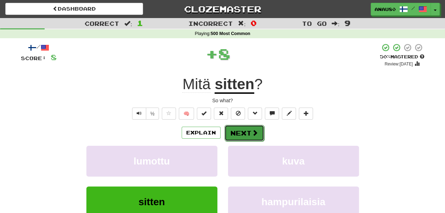
click at [245, 133] on button "Next" at bounding box center [244, 133] width 40 height 16
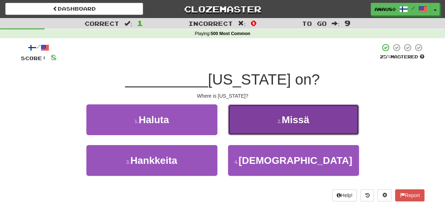
click at [260, 122] on button "2 . Missä" at bounding box center [293, 119] width 131 height 31
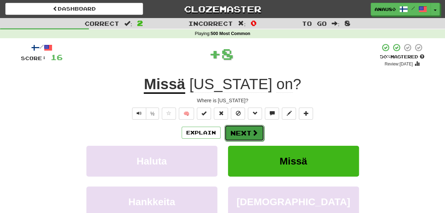
click at [247, 132] on button "Next" at bounding box center [244, 133] width 40 height 16
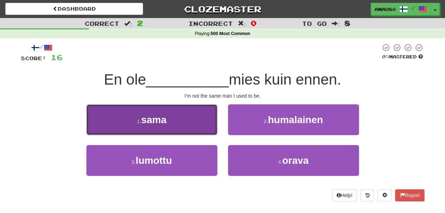
click at [193, 125] on button "1 . sama" at bounding box center [151, 119] width 131 height 31
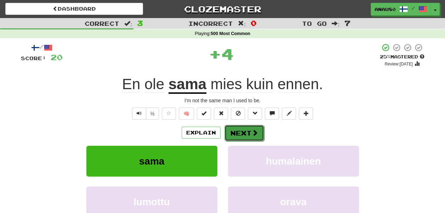
click at [245, 133] on button "Next" at bounding box center [244, 133] width 40 height 16
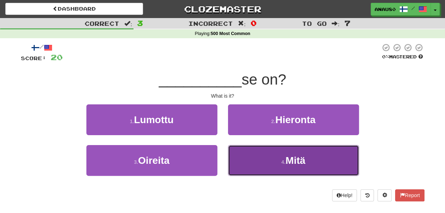
click at [261, 160] on button "4 . Mitä" at bounding box center [293, 160] width 131 height 31
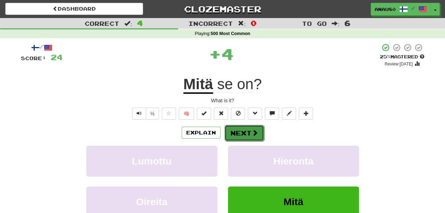
click at [242, 133] on button "Next" at bounding box center [244, 133] width 40 height 16
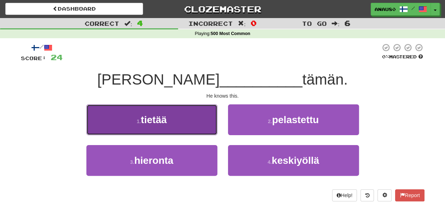
click at [198, 123] on button "1 . tietää" at bounding box center [151, 119] width 131 height 31
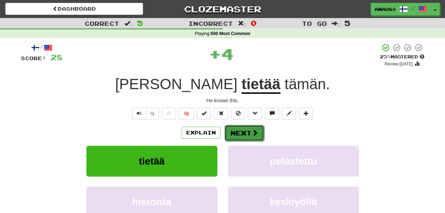
click at [243, 132] on button "Next" at bounding box center [244, 133] width 40 height 16
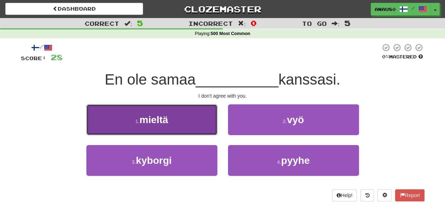
click at [191, 124] on button "1 . mieltä" at bounding box center [151, 119] width 131 height 31
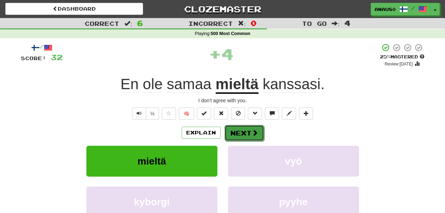
click at [244, 130] on button "Next" at bounding box center [244, 133] width 40 height 16
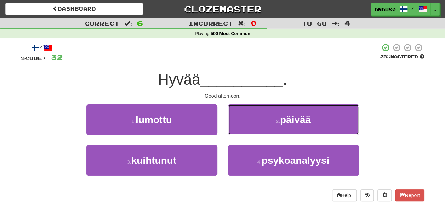
click at [244, 130] on button "2 . päivää" at bounding box center [293, 119] width 131 height 31
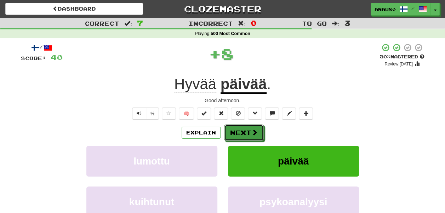
click at [244, 130] on button "Next" at bounding box center [244, 133] width 40 height 16
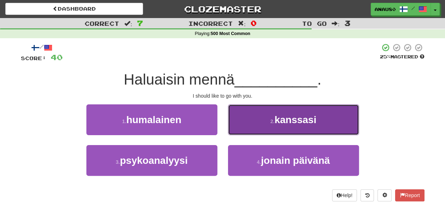
click at [254, 123] on button "2 . kanssasi" at bounding box center [293, 119] width 131 height 31
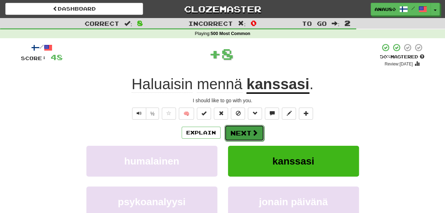
click at [243, 132] on button "Next" at bounding box center [244, 133] width 40 height 16
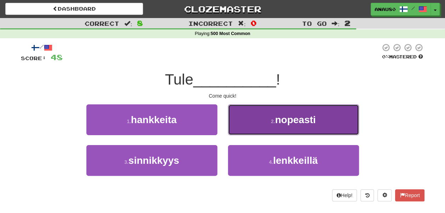
click at [252, 127] on button "2 . nopeasti" at bounding box center [293, 119] width 131 height 31
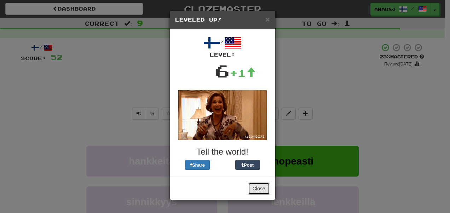
click at [257, 188] on button "Close" at bounding box center [259, 189] width 22 height 12
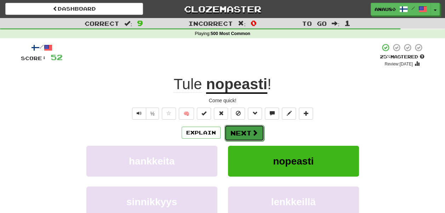
click at [240, 133] on button "Next" at bounding box center [244, 133] width 40 height 16
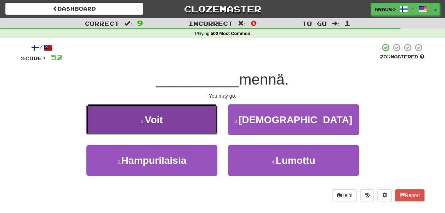
click at [195, 126] on button "1 . Voit" at bounding box center [151, 119] width 131 height 31
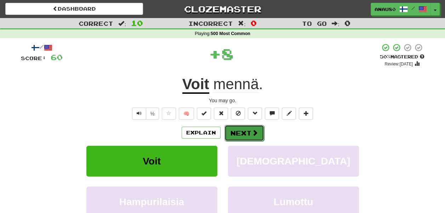
click at [248, 129] on button "Next" at bounding box center [244, 133] width 40 height 16
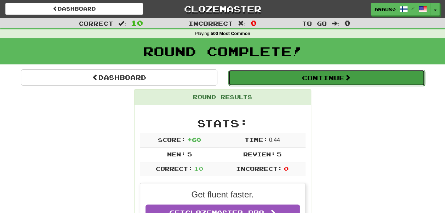
click at [345, 78] on button "Continue" at bounding box center [326, 78] width 196 height 16
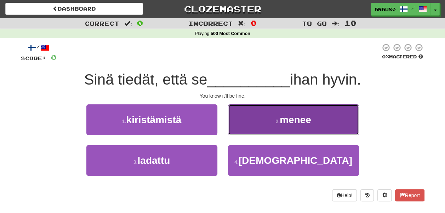
click at [271, 118] on button "2 . menee" at bounding box center [293, 119] width 131 height 31
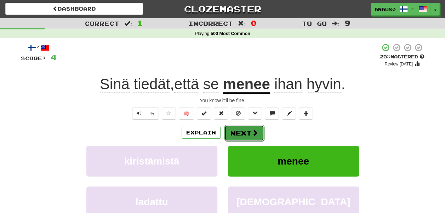
click at [252, 134] on span at bounding box center [255, 133] width 6 height 6
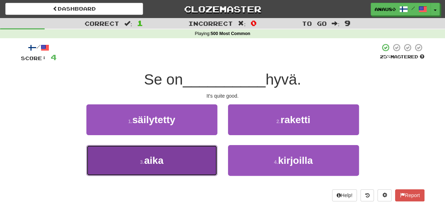
click at [177, 157] on button "3 . aika" at bounding box center [151, 160] width 131 height 31
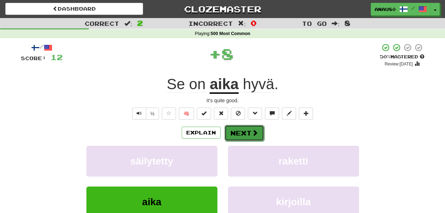
click at [243, 132] on button "Next" at bounding box center [244, 133] width 40 height 16
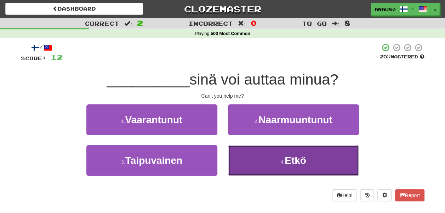
click at [256, 158] on button "4 . Etkö" at bounding box center [293, 160] width 131 height 31
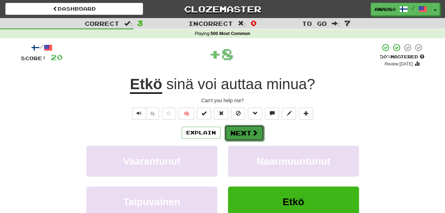
click at [243, 133] on button "Next" at bounding box center [244, 133] width 40 height 16
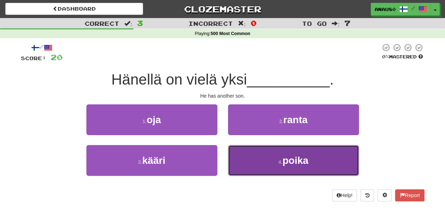
click at [246, 158] on button "4 . poika" at bounding box center [293, 160] width 131 height 31
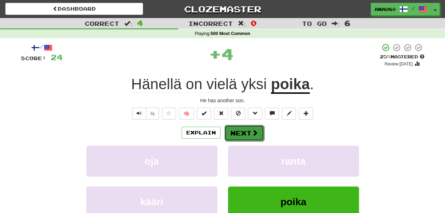
click at [252, 134] on span at bounding box center [255, 133] width 6 height 6
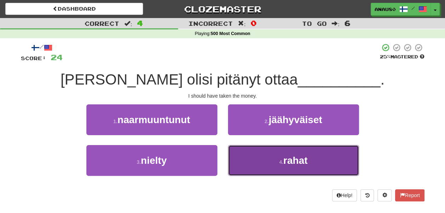
click at [261, 158] on button "4 . rahat" at bounding box center [293, 160] width 131 height 31
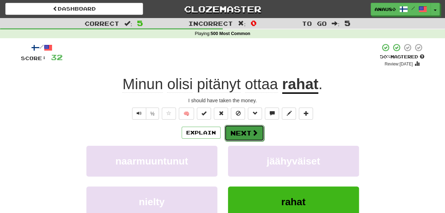
click at [252, 132] on span at bounding box center [255, 133] width 6 height 6
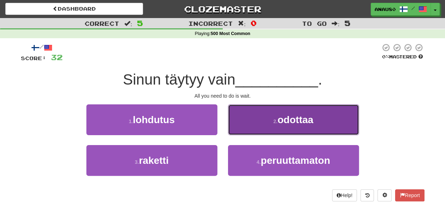
click at [256, 126] on button "2 . odottaa" at bounding box center [293, 119] width 131 height 31
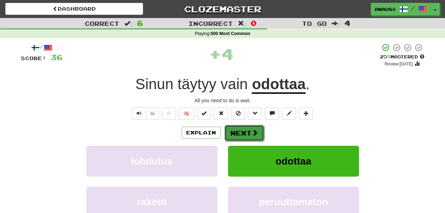
click at [246, 133] on button "Next" at bounding box center [244, 133] width 40 height 16
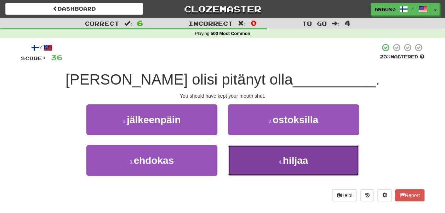
click at [252, 159] on button "4 . hiljaa" at bounding box center [293, 160] width 131 height 31
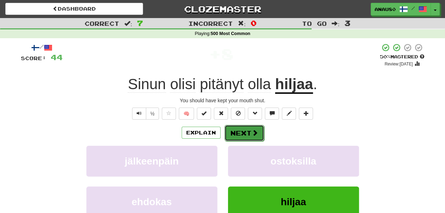
click at [240, 134] on button "Next" at bounding box center [244, 133] width 40 height 16
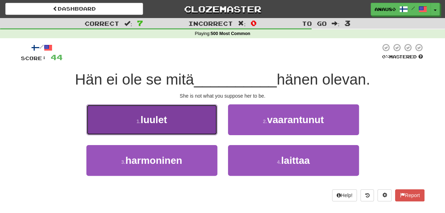
click at [192, 129] on button "1 . luulet" at bounding box center [151, 119] width 131 height 31
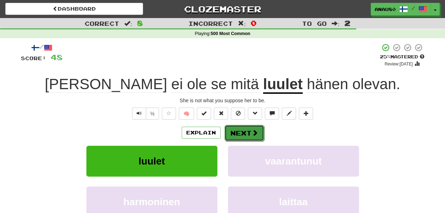
click at [247, 131] on button "Next" at bounding box center [244, 133] width 40 height 16
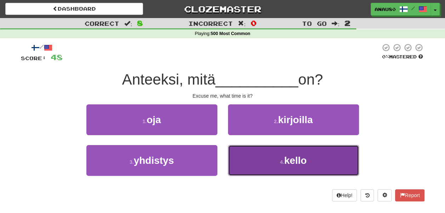
click at [245, 159] on button "4 . kello" at bounding box center [293, 160] width 131 height 31
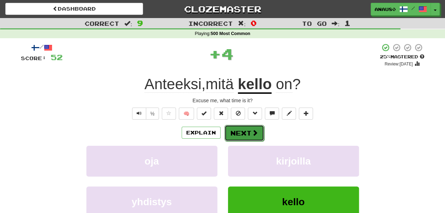
click at [245, 132] on button "Next" at bounding box center [244, 133] width 40 height 16
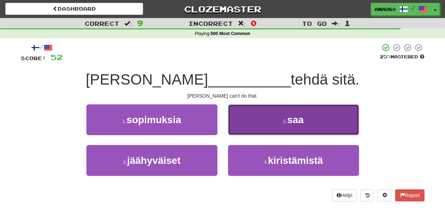
click at [261, 128] on button "2 . saa" at bounding box center [293, 119] width 131 height 31
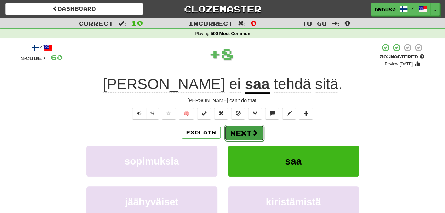
click at [240, 133] on button "Next" at bounding box center [244, 133] width 40 height 16
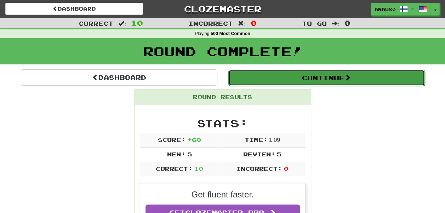
click at [327, 79] on button "Continue" at bounding box center [326, 78] width 196 height 16
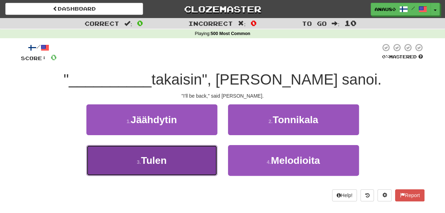
click at [200, 154] on button "3 . Tulen" at bounding box center [151, 160] width 131 height 31
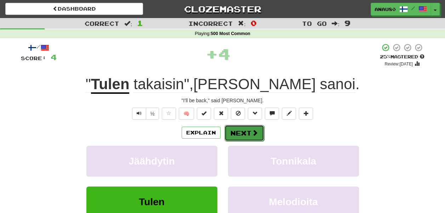
click at [247, 130] on button "Next" at bounding box center [244, 133] width 40 height 16
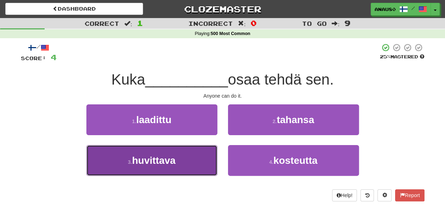
click at [190, 162] on button "3 . huvittava" at bounding box center [151, 160] width 131 height 31
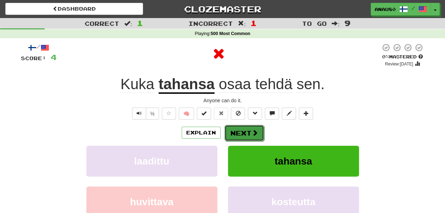
click at [245, 134] on button "Next" at bounding box center [244, 133] width 40 height 16
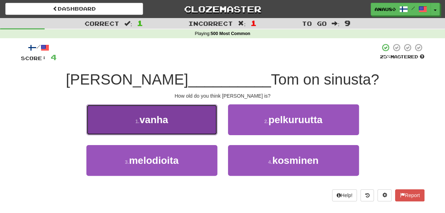
click at [183, 125] on button "1 . vanha" at bounding box center [151, 119] width 131 height 31
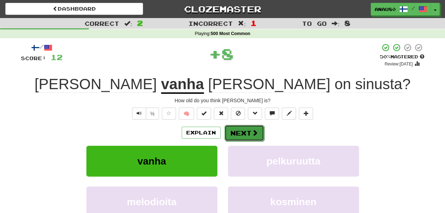
click at [240, 135] on button "Next" at bounding box center [244, 133] width 40 height 16
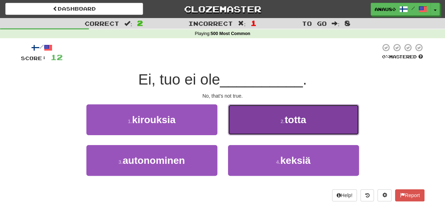
click at [252, 132] on button "2 . totta" at bounding box center [293, 119] width 131 height 31
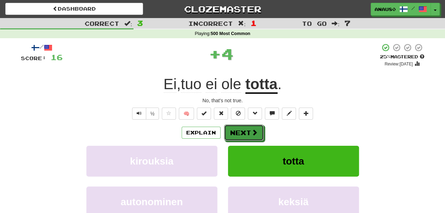
click at [252, 132] on span at bounding box center [254, 132] width 6 height 6
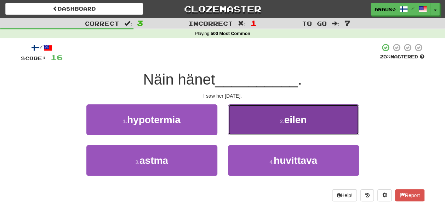
click at [249, 130] on button "2 . eilen" at bounding box center [293, 119] width 131 height 31
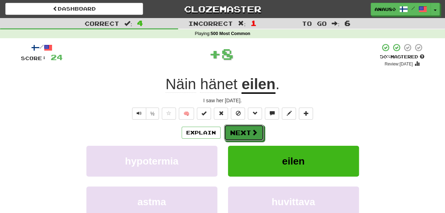
click at [249, 130] on button "Next" at bounding box center [244, 133] width 40 height 16
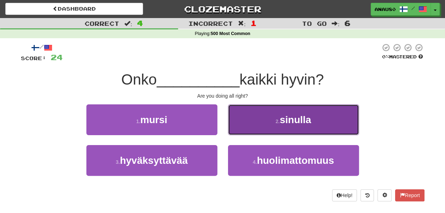
click at [254, 125] on button "2 . sinulla" at bounding box center [293, 119] width 131 height 31
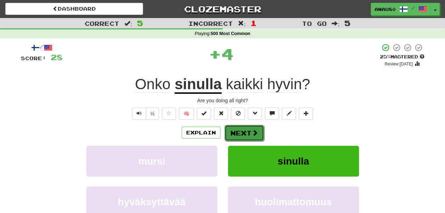
click at [241, 131] on button "Next" at bounding box center [244, 133] width 40 height 16
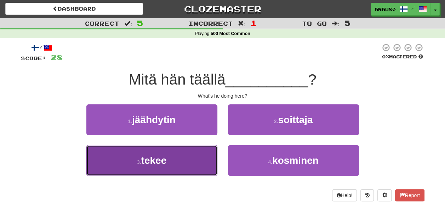
click at [185, 159] on button "3 . tekee" at bounding box center [151, 160] width 131 height 31
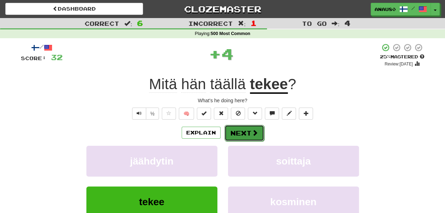
click at [243, 129] on button "Next" at bounding box center [244, 133] width 40 height 16
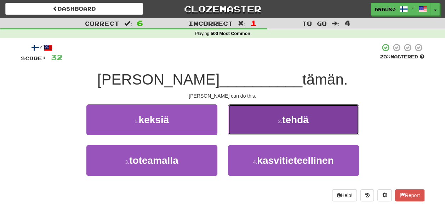
click at [248, 128] on button "2 . tehdä" at bounding box center [293, 119] width 131 height 31
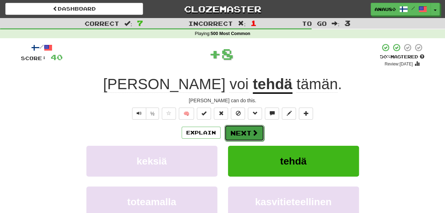
click at [247, 130] on button "Next" at bounding box center [244, 133] width 40 height 16
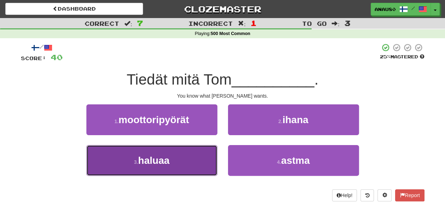
click at [184, 161] on button "3 . haluaa" at bounding box center [151, 160] width 131 height 31
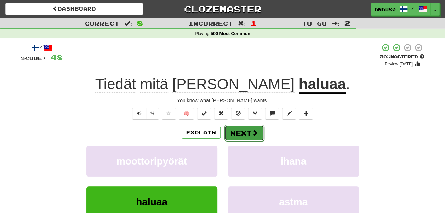
click at [239, 131] on button "Next" at bounding box center [244, 133] width 40 height 16
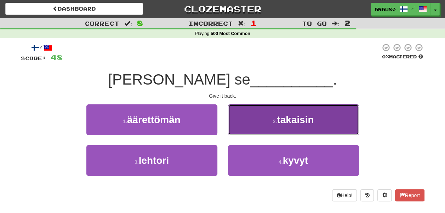
click at [249, 123] on button "2 . takaisin" at bounding box center [293, 119] width 131 height 31
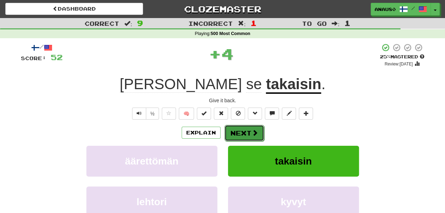
click at [246, 135] on button "Next" at bounding box center [244, 133] width 40 height 16
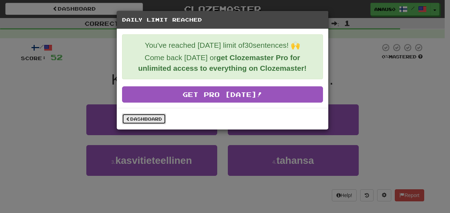
click at [143, 118] on link "Dashboard" at bounding box center [144, 119] width 44 height 11
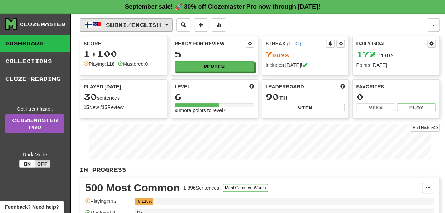
click at [142, 27] on span "Suomi / English" at bounding box center [133, 25] width 55 height 6
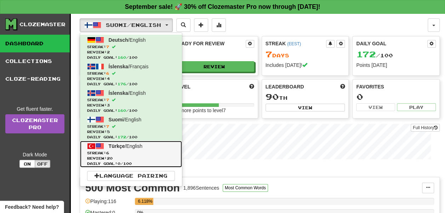
click at [152, 149] on link "Türkçe / English Streak: 6 Review: 20 Daily Goal: 0 / 100" at bounding box center [131, 154] width 102 height 27
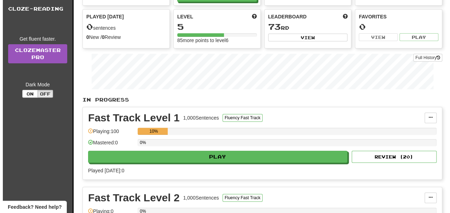
scroll to position [70, 0]
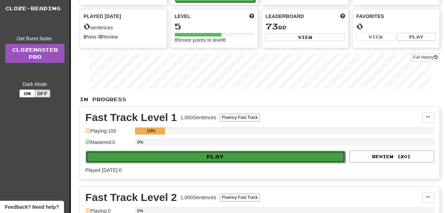
click at [182, 156] on button "Play" at bounding box center [216, 157] width 260 height 12
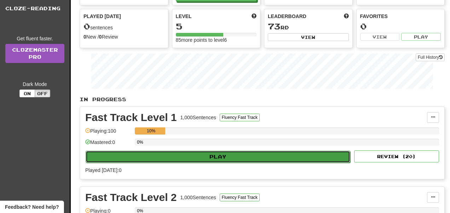
select select "**"
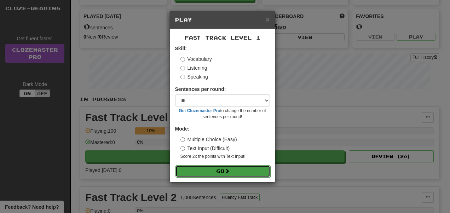
click at [204, 170] on button "Go" at bounding box center [223, 171] width 95 height 12
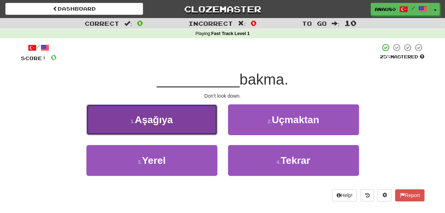
click at [197, 124] on button "1 . [GEOGRAPHIC_DATA]" at bounding box center [151, 119] width 131 height 31
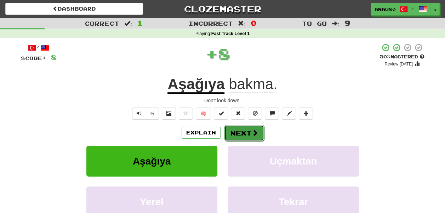
click at [240, 132] on button "Next" at bounding box center [244, 133] width 40 height 16
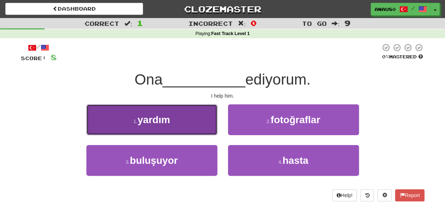
click at [180, 118] on button "1 . yardım" at bounding box center [151, 119] width 131 height 31
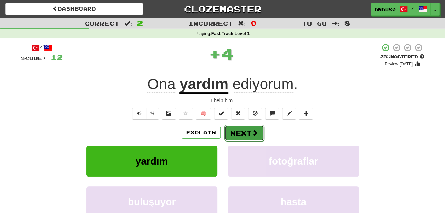
click at [245, 134] on button "Next" at bounding box center [244, 133] width 40 height 16
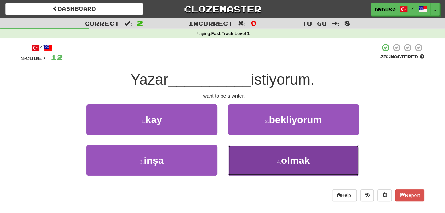
click at [256, 158] on button "4 . olmak" at bounding box center [293, 160] width 131 height 31
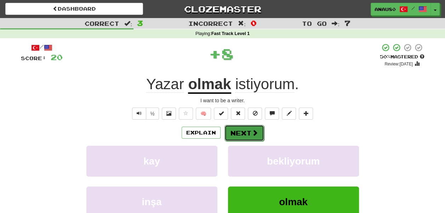
click at [244, 133] on button "Next" at bounding box center [244, 133] width 40 height 16
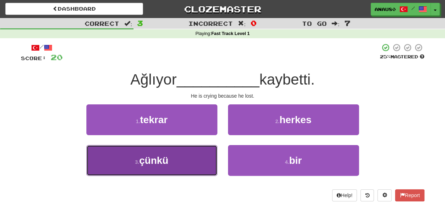
click at [187, 157] on button "3 . çünkü" at bounding box center [151, 160] width 131 height 31
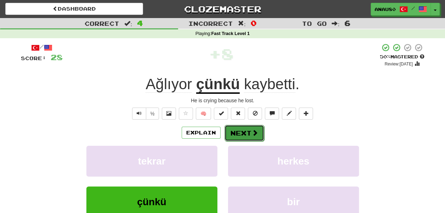
click at [240, 135] on button "Next" at bounding box center [244, 133] width 40 height 16
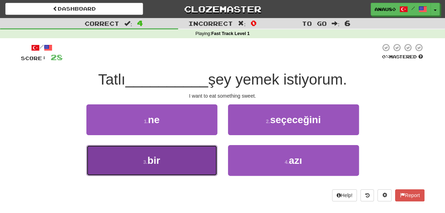
click at [196, 158] on button "3 . bir" at bounding box center [151, 160] width 131 height 31
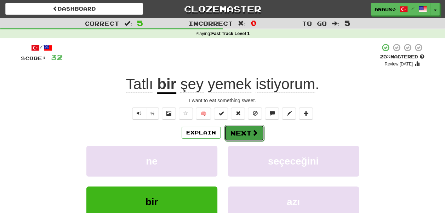
click at [238, 135] on button "Next" at bounding box center [244, 133] width 40 height 16
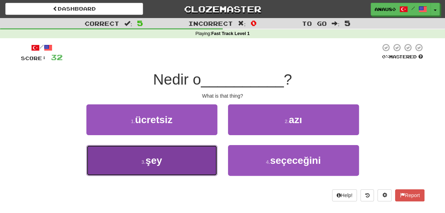
click at [192, 156] on button "3 . şey" at bounding box center [151, 160] width 131 height 31
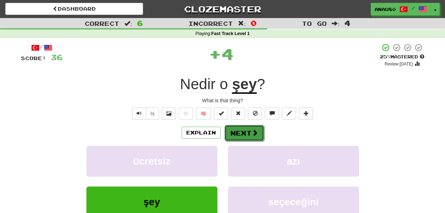
click at [243, 131] on button "Next" at bounding box center [244, 133] width 40 height 16
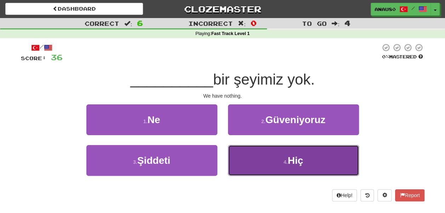
click at [275, 159] on button "4 . Hiç" at bounding box center [293, 160] width 131 height 31
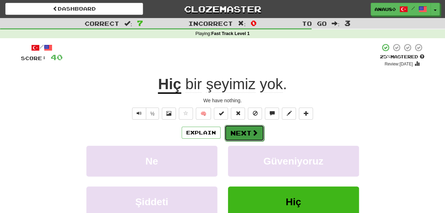
click at [244, 136] on button "Next" at bounding box center [244, 133] width 40 height 16
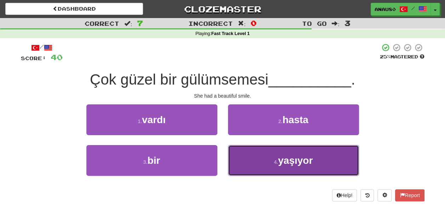
click at [250, 159] on button "4 . yaşıyor" at bounding box center [293, 160] width 131 height 31
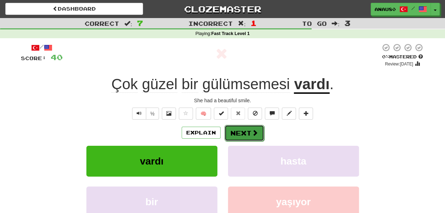
click at [243, 135] on button "Next" at bounding box center [244, 133] width 40 height 16
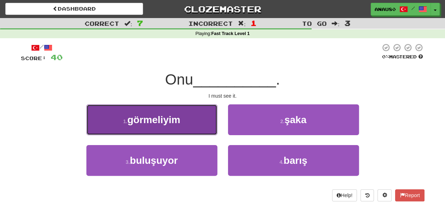
click at [194, 120] on button "1 . görmeliyim" at bounding box center [151, 119] width 131 height 31
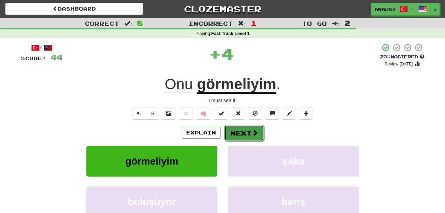
click at [243, 131] on button "Next" at bounding box center [244, 133] width 40 height 16
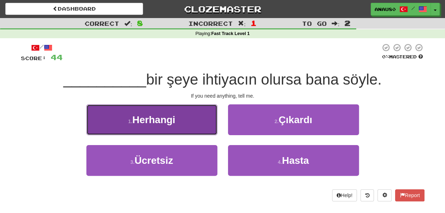
click at [187, 125] on button "1 . Herhangi" at bounding box center [151, 119] width 131 height 31
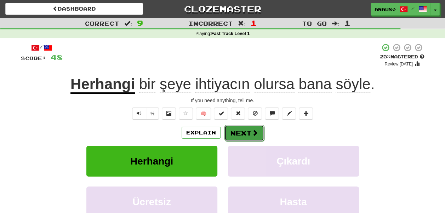
click at [240, 132] on button "Next" at bounding box center [244, 133] width 40 height 16
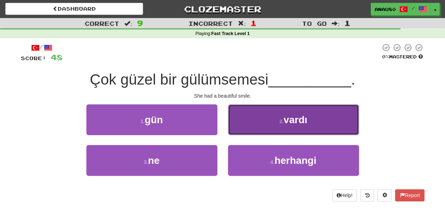
click at [256, 129] on button "2 . vardı" at bounding box center [293, 119] width 131 height 31
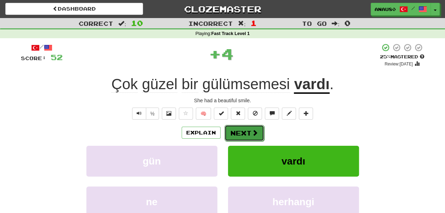
click at [245, 132] on button "Next" at bounding box center [244, 133] width 40 height 16
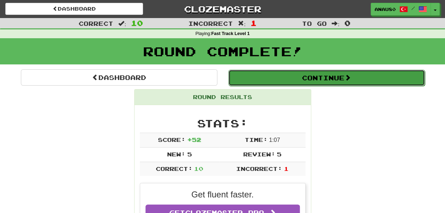
click at [330, 79] on button "Continue" at bounding box center [326, 78] width 196 height 16
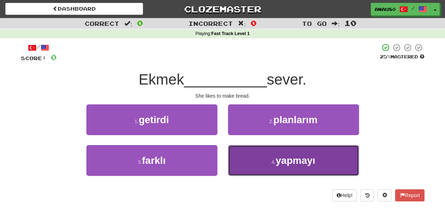
click at [254, 163] on button "4 . yapmayı" at bounding box center [293, 160] width 131 height 31
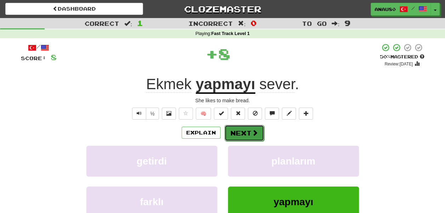
click at [248, 129] on button "Next" at bounding box center [244, 133] width 40 height 16
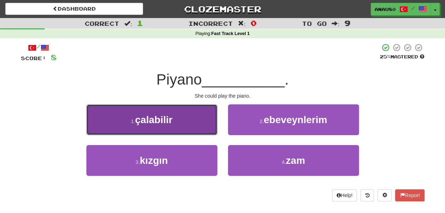
click at [183, 127] on button "1 . çalabilir" at bounding box center [151, 119] width 131 height 31
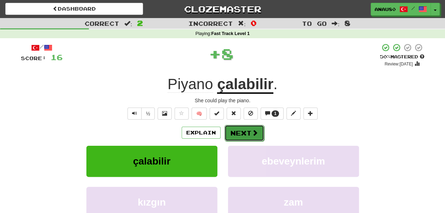
click at [244, 132] on button "Next" at bounding box center [244, 133] width 40 height 16
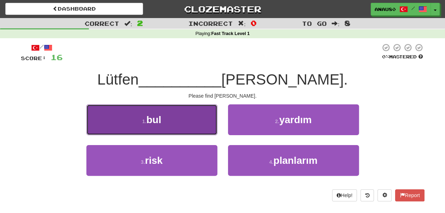
click at [183, 132] on button "1 . bul" at bounding box center [151, 119] width 131 height 31
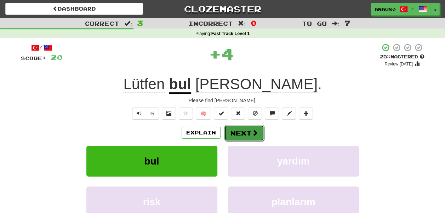
click at [243, 130] on button "Next" at bounding box center [244, 133] width 40 height 16
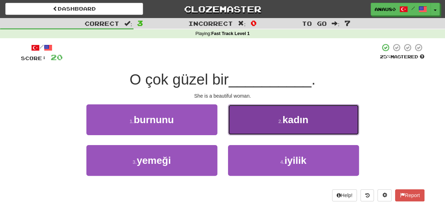
click at [254, 125] on button "2 . kadın" at bounding box center [293, 119] width 131 height 31
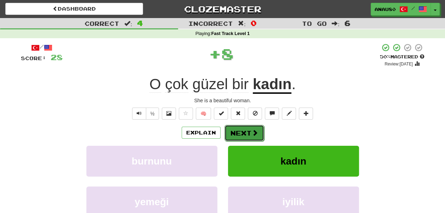
click at [247, 130] on button "Next" at bounding box center [244, 133] width 40 height 16
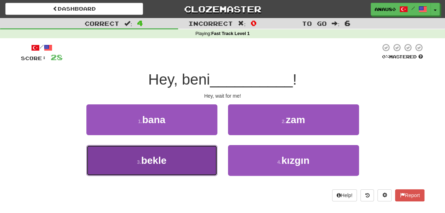
click at [188, 156] on button "3 . bekle" at bounding box center [151, 160] width 131 height 31
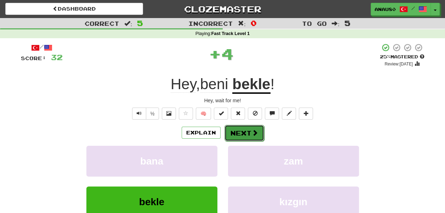
click at [240, 132] on button "Next" at bounding box center [244, 133] width 40 height 16
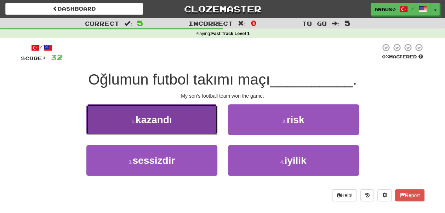
click at [190, 125] on button "1 . kazandı" at bounding box center [151, 119] width 131 height 31
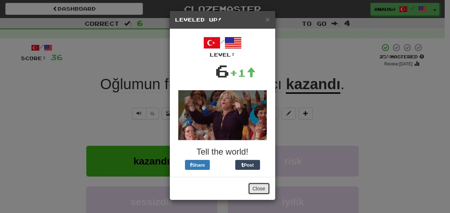
click at [256, 190] on button "Close" at bounding box center [259, 189] width 22 height 12
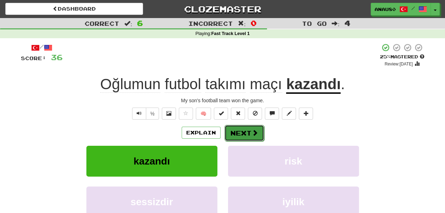
click at [246, 135] on button "Next" at bounding box center [244, 133] width 40 height 16
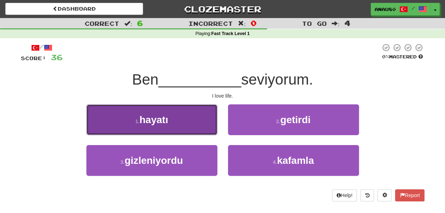
click at [191, 122] on button "1 . hayatı" at bounding box center [151, 119] width 131 height 31
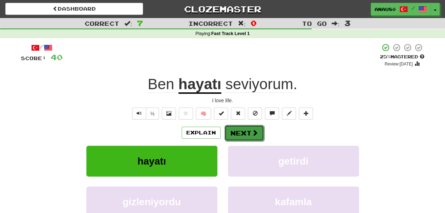
click at [246, 131] on button "Next" at bounding box center [244, 133] width 40 height 16
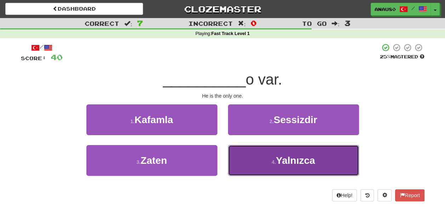
click at [250, 159] on button "4 . Yalnızca" at bounding box center [293, 160] width 131 height 31
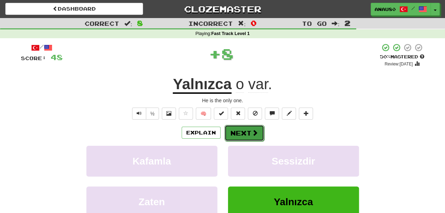
click at [236, 131] on button "Next" at bounding box center [244, 133] width 40 height 16
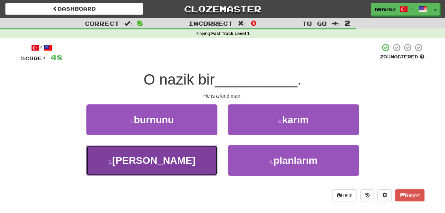
click at [175, 163] on button "3 . adam" at bounding box center [151, 160] width 131 height 31
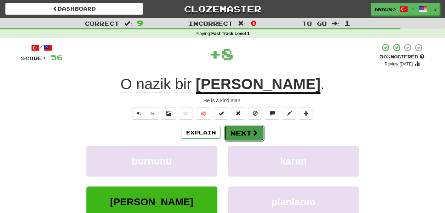
click at [240, 135] on button "Next" at bounding box center [244, 133] width 40 height 16
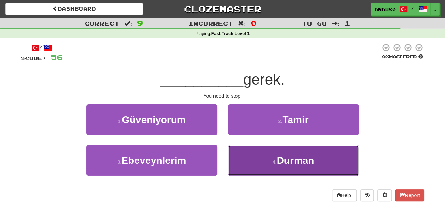
click at [245, 154] on button "4 . Durman" at bounding box center [293, 160] width 131 height 31
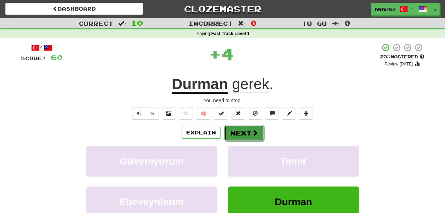
click at [243, 130] on button "Next" at bounding box center [244, 133] width 40 height 16
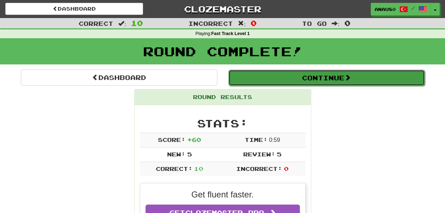
click at [320, 76] on button "Continue" at bounding box center [326, 78] width 196 height 16
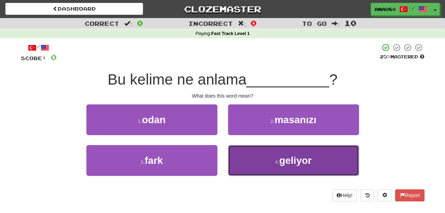
click at [258, 159] on button "4 . geliyor" at bounding box center [293, 160] width 131 height 31
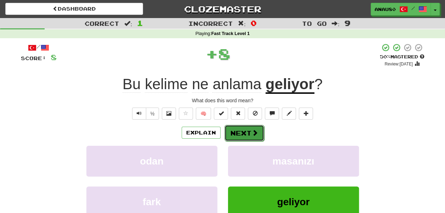
click at [248, 133] on button "Next" at bounding box center [244, 133] width 40 height 16
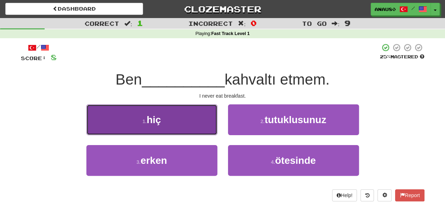
click at [197, 125] on button "1 . hiç" at bounding box center [151, 119] width 131 height 31
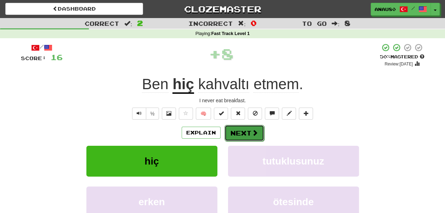
click at [243, 130] on button "Next" at bounding box center [244, 133] width 40 height 16
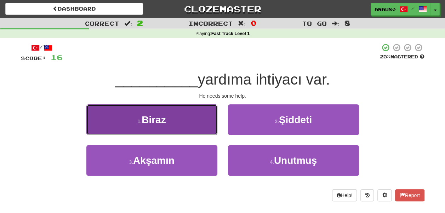
click at [194, 125] on button "1 . Biraz" at bounding box center [151, 119] width 131 height 31
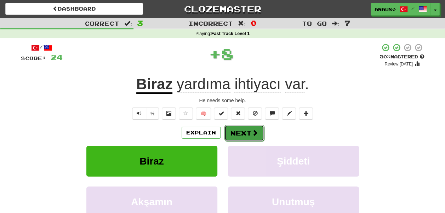
click at [245, 132] on button "Next" at bounding box center [244, 133] width 40 height 16
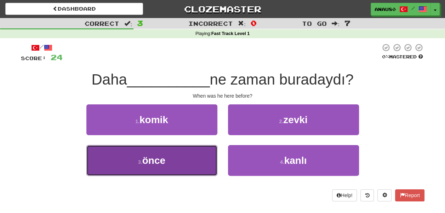
click at [196, 155] on button "3 . önce" at bounding box center [151, 160] width 131 height 31
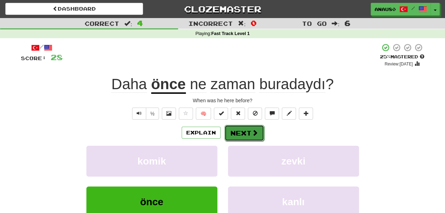
click at [245, 132] on button "Next" at bounding box center [244, 133] width 40 height 16
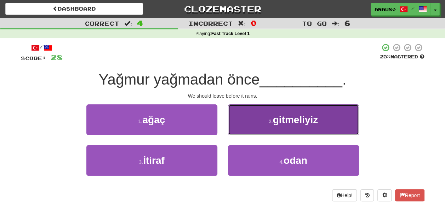
click at [256, 125] on button "2 . gitmeliyiz" at bounding box center [293, 119] width 131 height 31
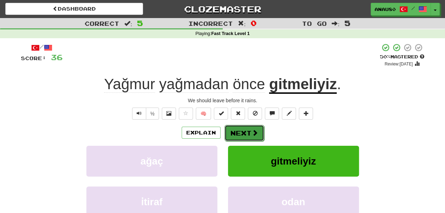
click at [249, 130] on button "Next" at bounding box center [244, 133] width 40 height 16
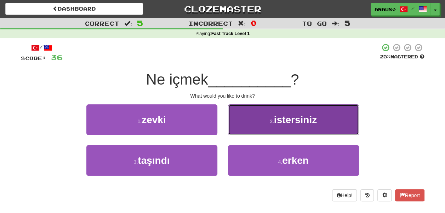
click at [253, 124] on button "2 . istersiniz" at bounding box center [293, 119] width 131 height 31
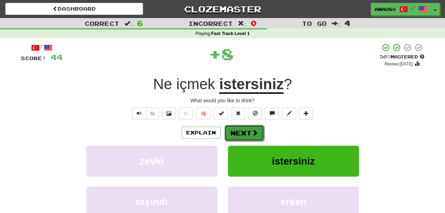
click at [245, 134] on button "Next" at bounding box center [244, 133] width 40 height 16
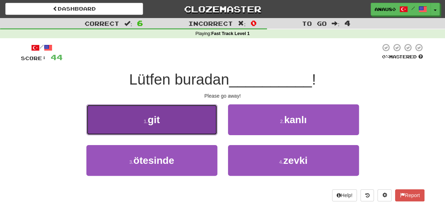
click at [195, 129] on button "1 . git" at bounding box center [151, 119] width 131 height 31
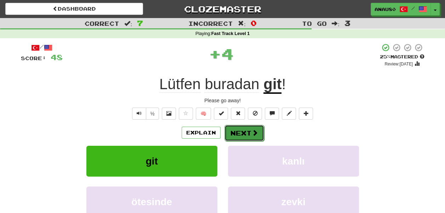
click at [236, 131] on button "Next" at bounding box center [244, 133] width 40 height 16
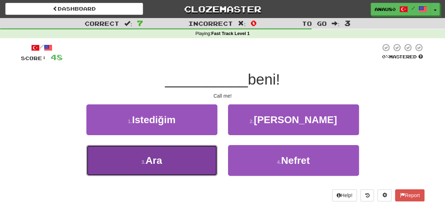
click at [187, 160] on button "3 . Ara" at bounding box center [151, 160] width 131 height 31
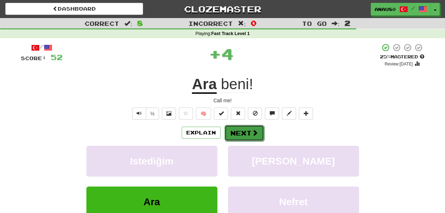
click at [246, 133] on button "Next" at bounding box center [244, 133] width 40 height 16
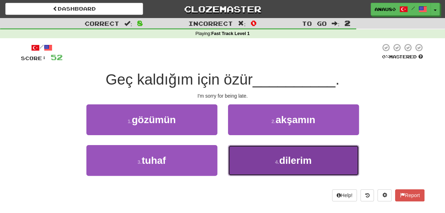
click at [255, 161] on button "4 . dilerim" at bounding box center [293, 160] width 131 height 31
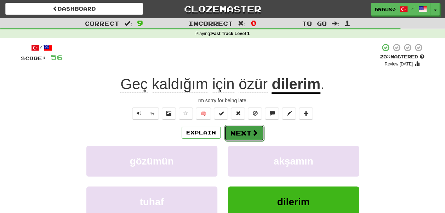
click at [243, 130] on button "Next" at bounding box center [244, 133] width 40 height 16
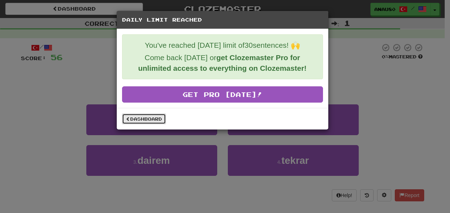
click at [152, 121] on link "Dashboard" at bounding box center [144, 119] width 44 height 11
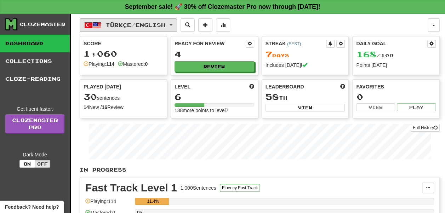
click at [155, 25] on span "Türkçe / English" at bounding box center [135, 25] width 59 height 6
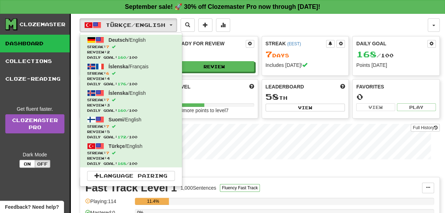
click at [264, 23] on div "Türkçe / English Deutsch / English Streak: 7 Review: 2 Daily Goal: 160 / 100 Ís…" at bounding box center [254, 24] width 348 height 13
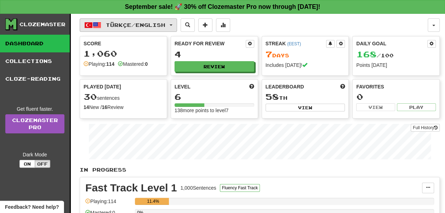
click at [176, 27] on button "Türkçe / English" at bounding box center [128, 24] width 97 height 13
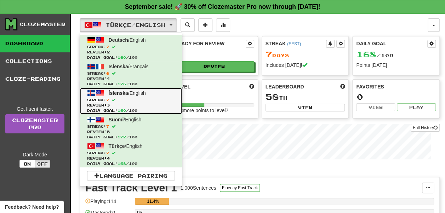
click at [152, 98] on span "Streak: 7" at bounding box center [131, 99] width 88 height 5
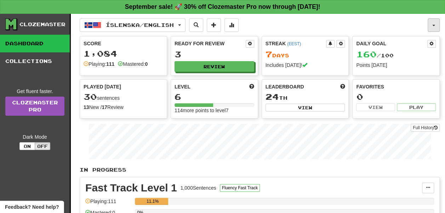
click at [434, 27] on button "button" at bounding box center [434, 24] width 12 height 13
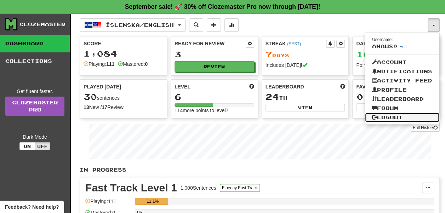
click at [393, 115] on link "Logout" at bounding box center [402, 117] width 74 height 9
